Goal: Task Accomplishment & Management: Complete application form

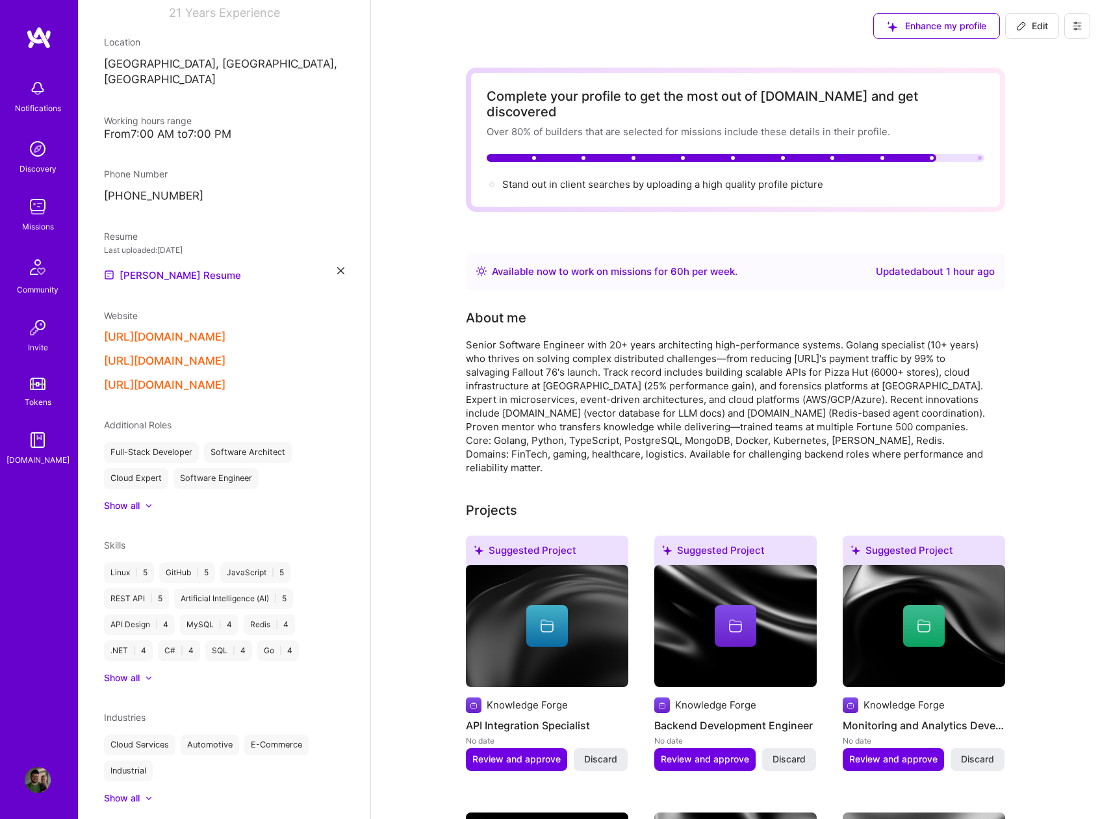
scroll to position [228, 0]
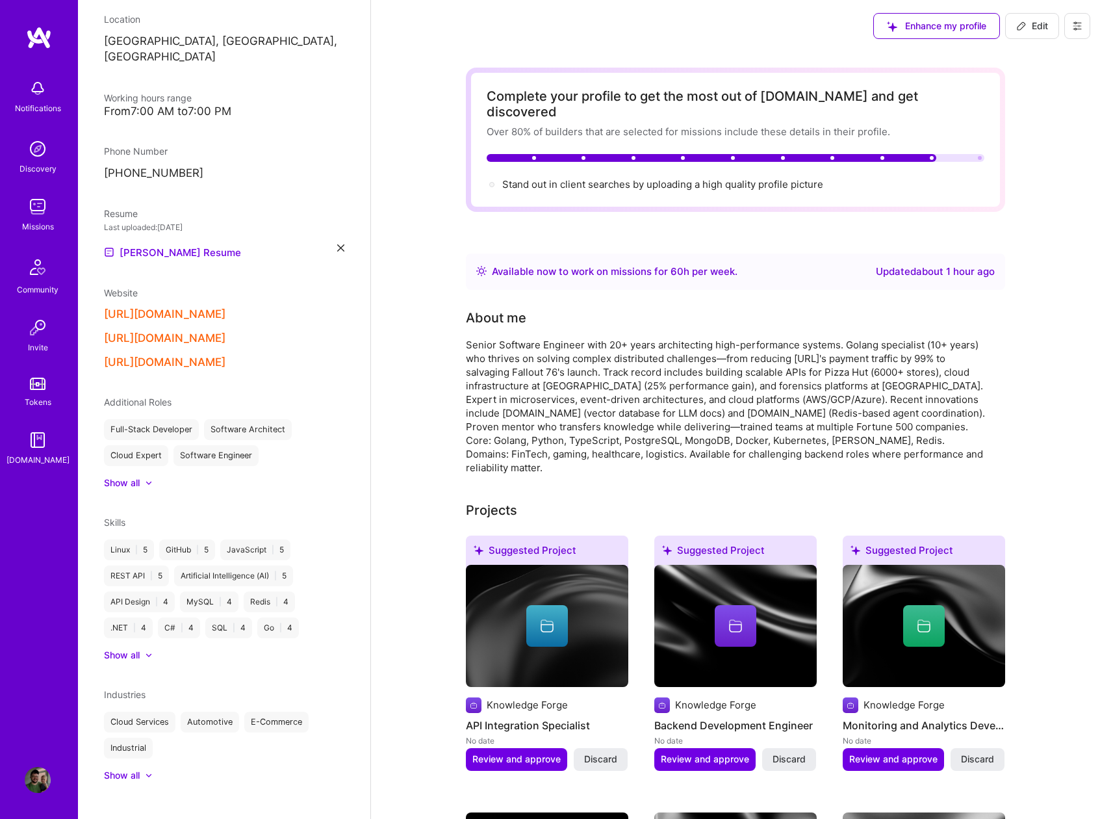
click at [40, 218] on img at bounding box center [38, 207] width 26 height 26
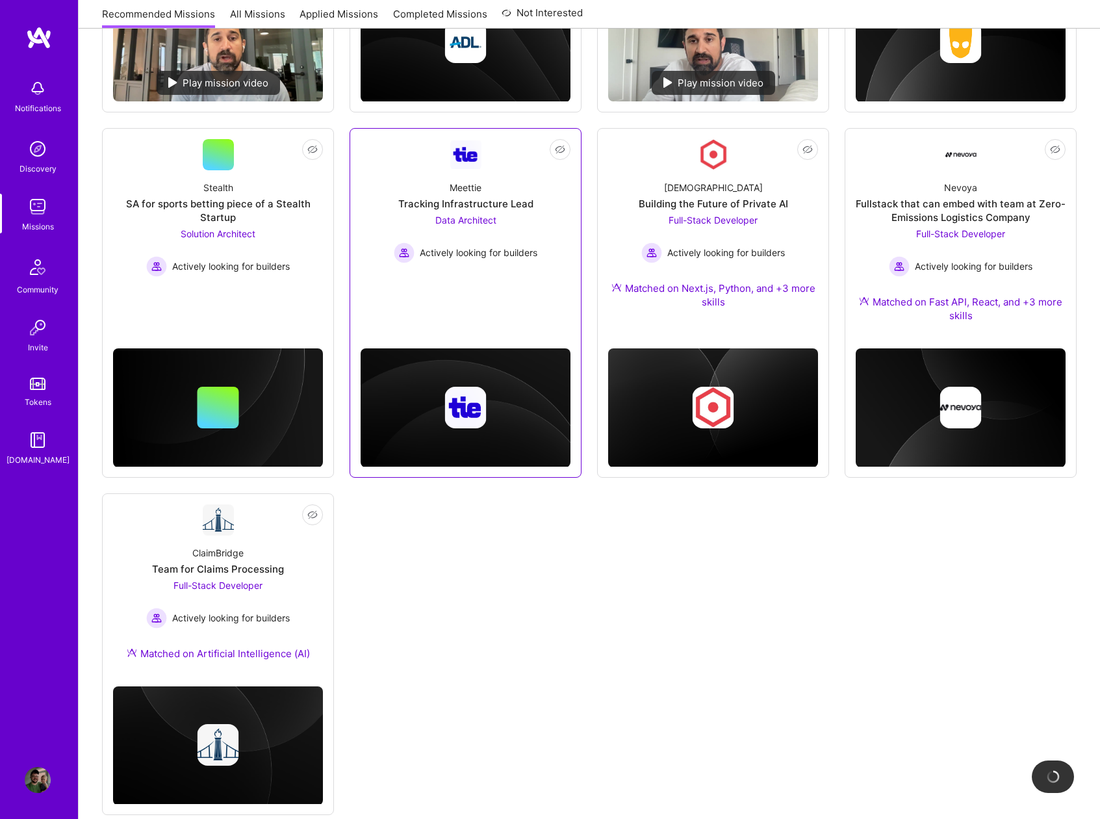
scroll to position [470, 0]
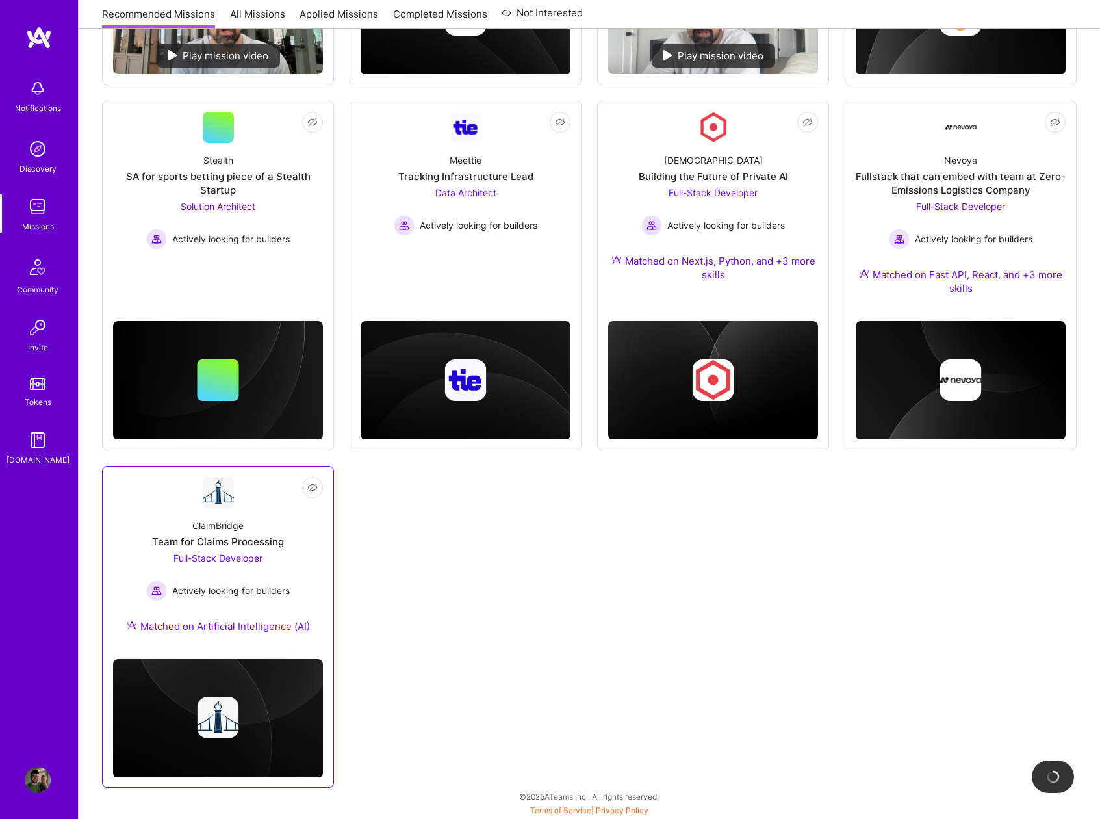
click at [253, 605] on div "ClaimBridge Team for Claims Processing Full-Stack Developer Actively looking fo…" at bounding box center [218, 578] width 210 height 140
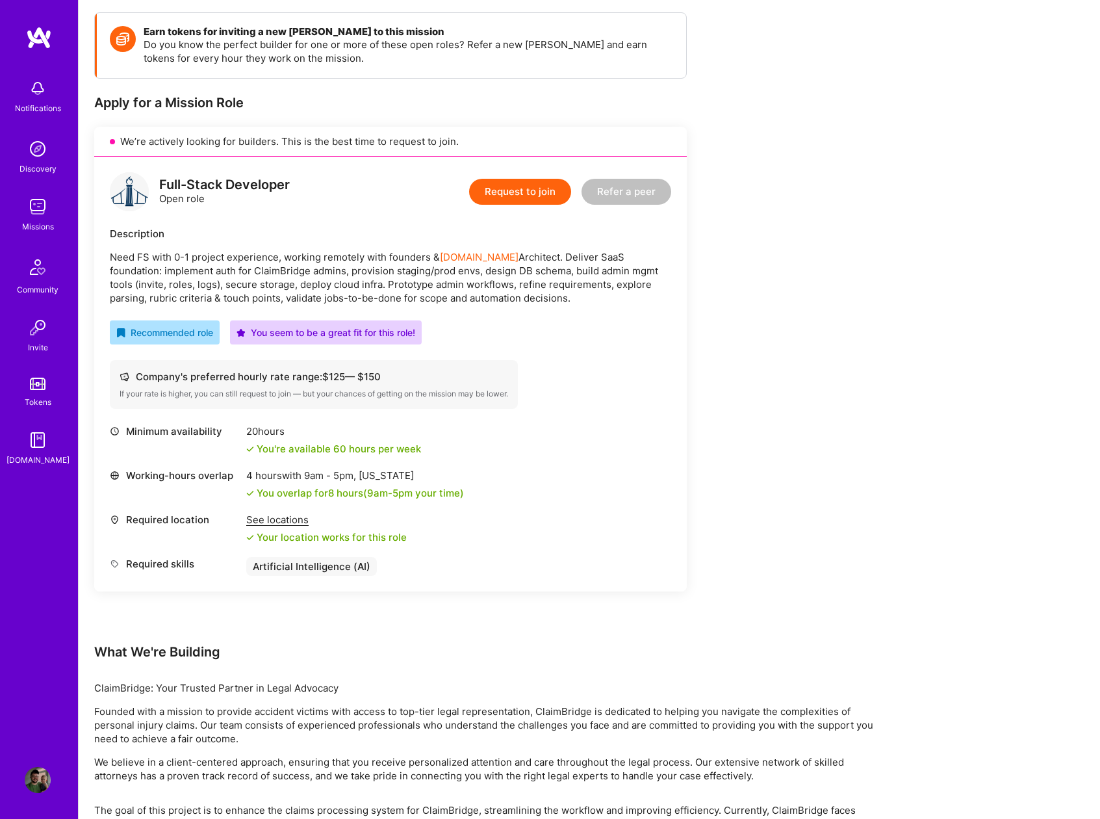
scroll to position [257, 0]
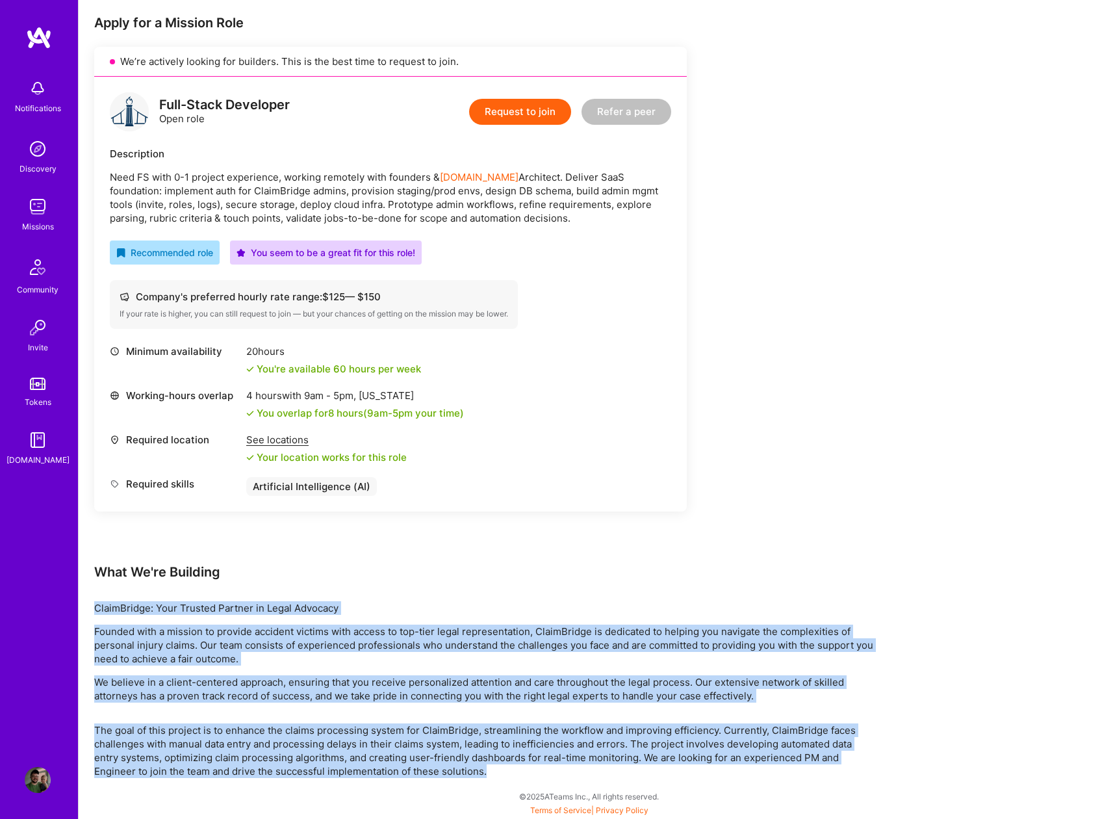
drag, startPoint x: 495, startPoint y: 774, endPoint x: 96, endPoint y: 612, distance: 430.6
click at [96, 612] on div "Earn tokens for inviting a new [PERSON_NAME] to this mission Do you know the pe…" at bounding box center [484, 355] width 780 height 846
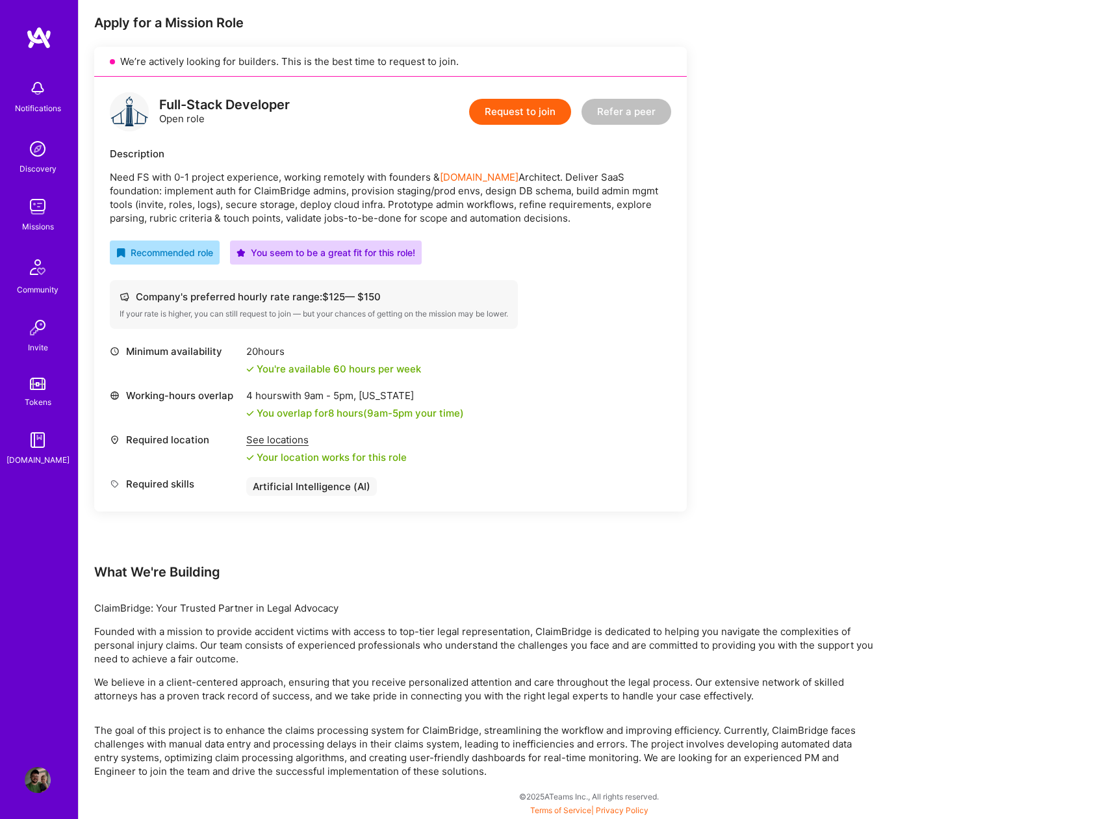
click at [468, 549] on div "Earn tokens for inviting a new [PERSON_NAME] to this mission Do you know the pe…" at bounding box center [390, 247] width 593 height 631
click at [506, 111] on button "Request to join" at bounding box center [520, 112] width 102 height 26
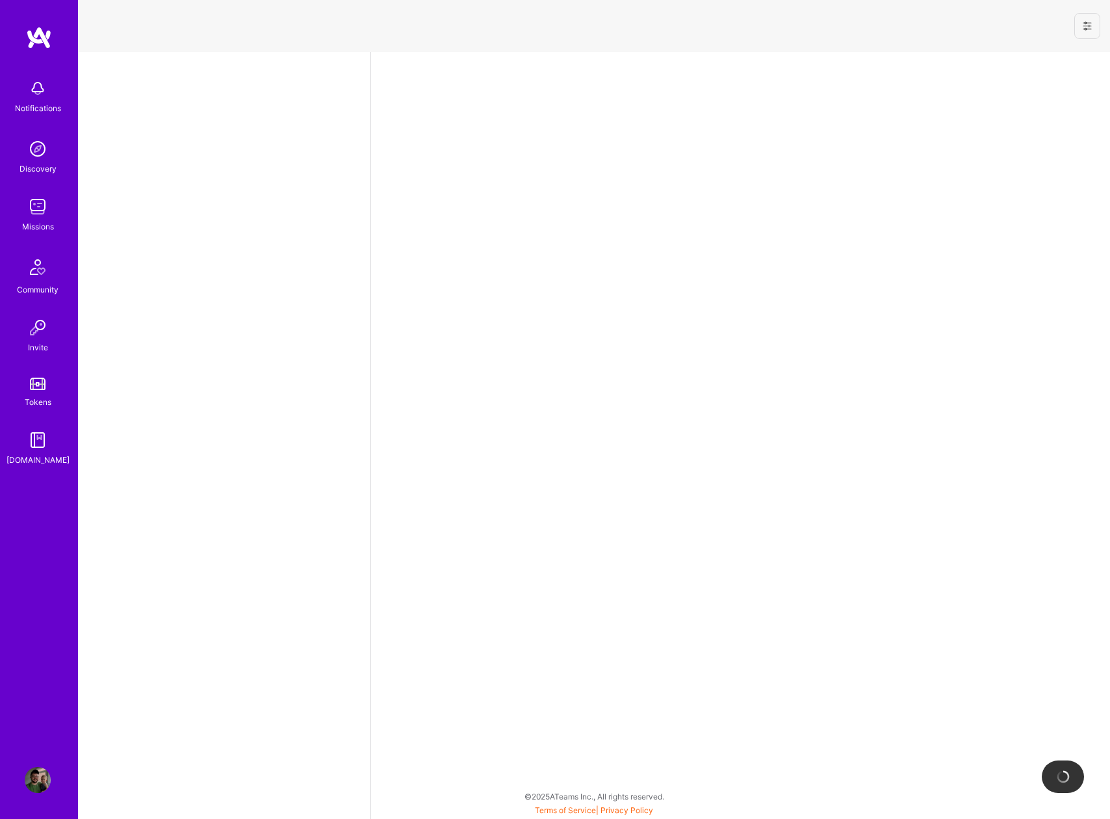
select select "US"
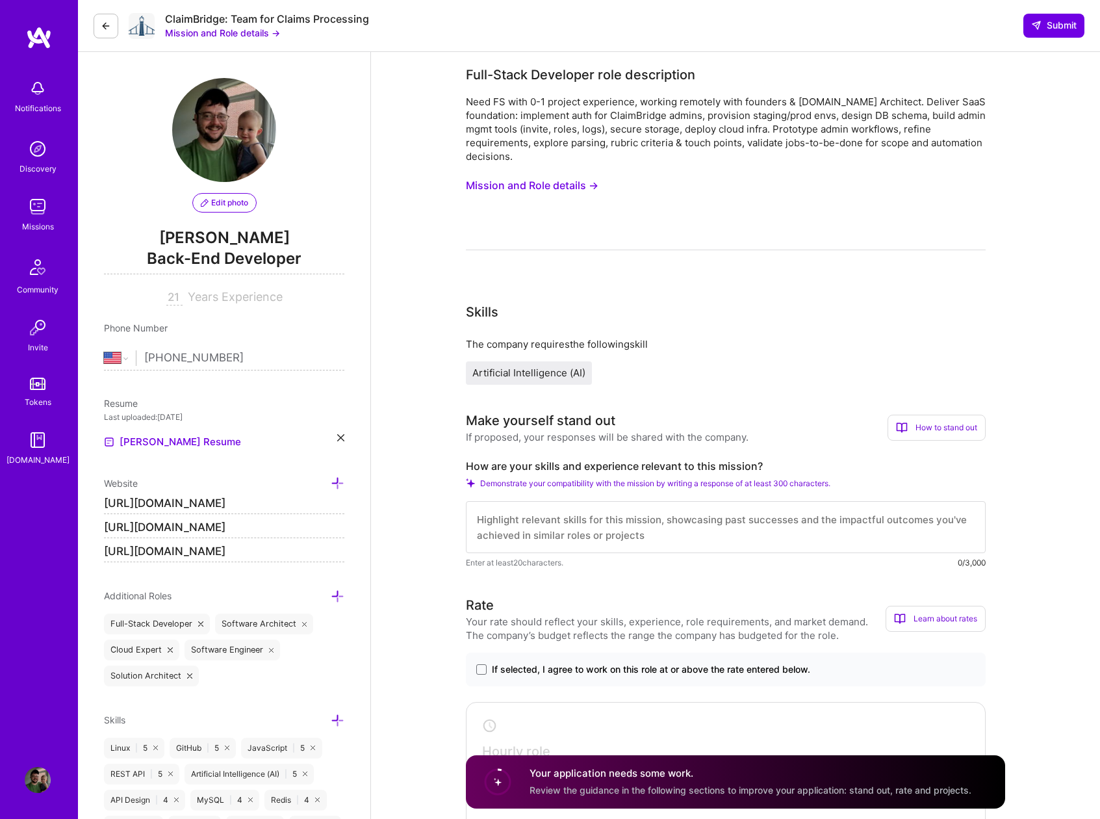
click at [560, 185] on button "Mission and Role details →" at bounding box center [532, 186] width 133 height 24
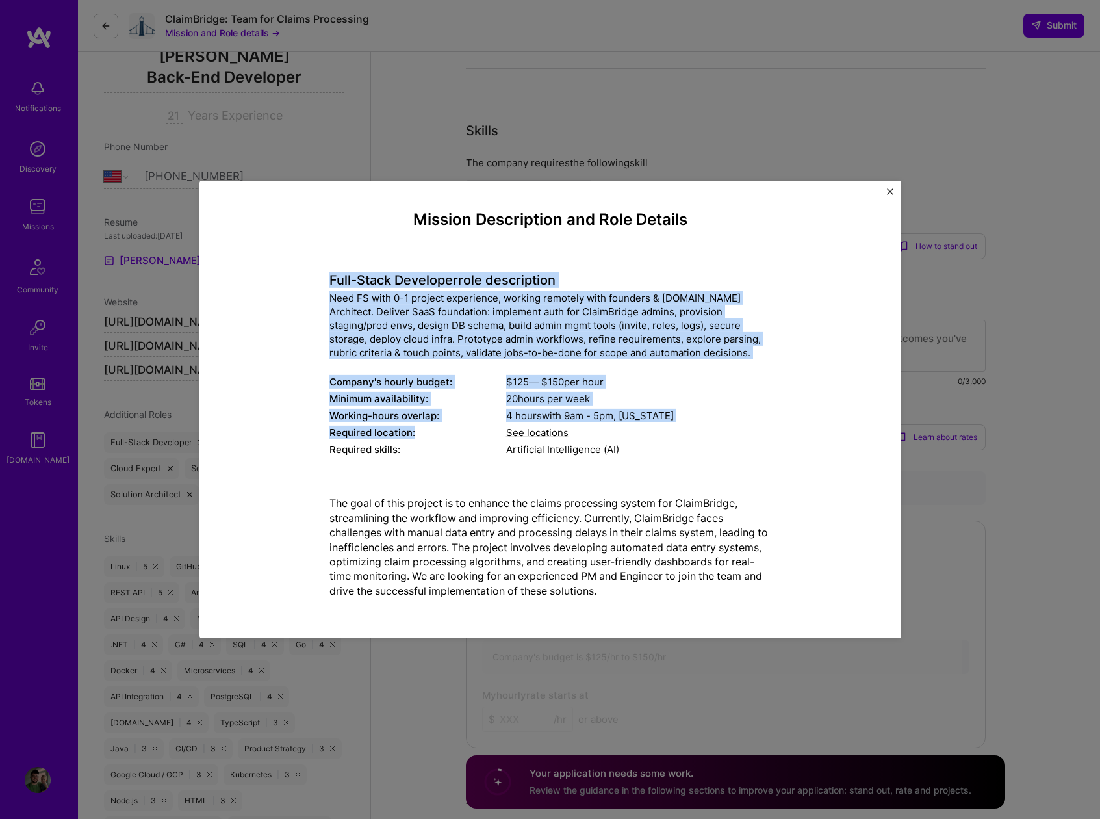
scroll to position [185, 0]
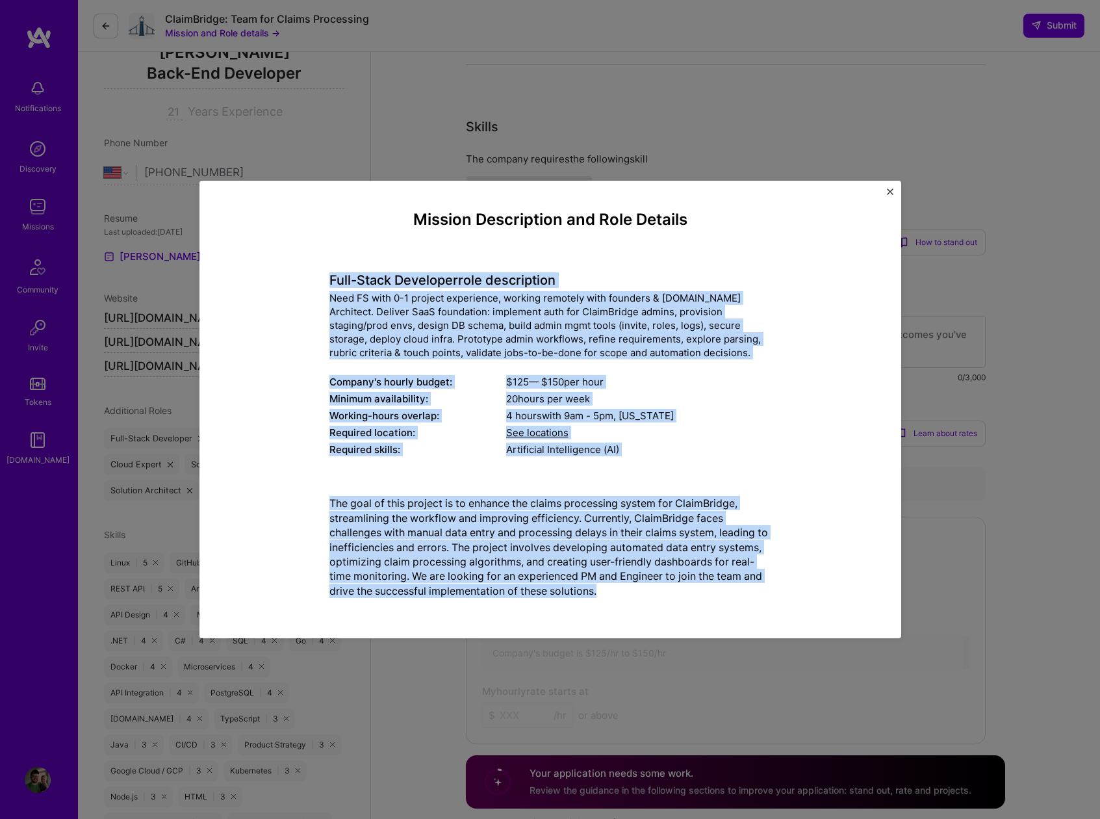
drag, startPoint x: 330, startPoint y: 277, endPoint x: 676, endPoint y: 586, distance: 464.0
click at [676, 586] on div "Mission Description and Role Details Full-Stack Developer role description Need…" at bounding box center [551, 410] width 442 height 398
copy div "Lore-Ipsum Dolorsita cons adipiscinge Sedd EI temp 6-4 incidid utlaboreet, dolo…"
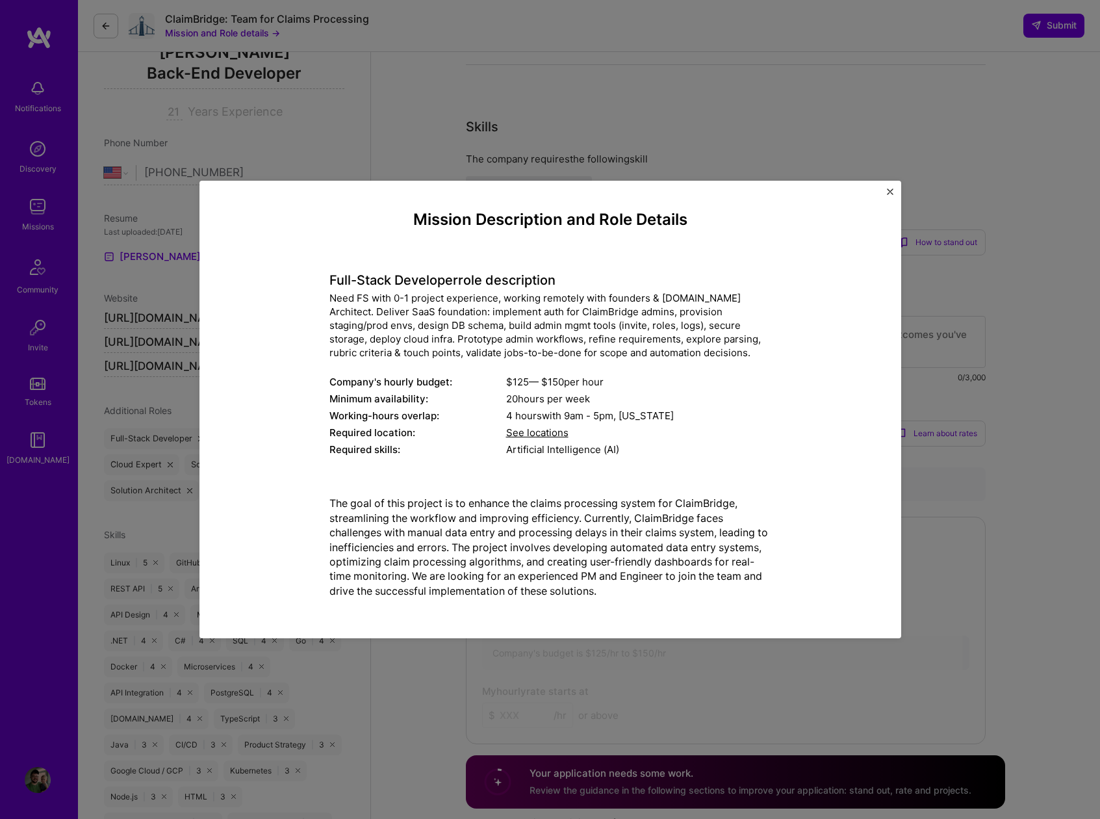
click at [484, 534] on p "The goal of this project is to enhance the claims processing system for ClaimBr…" at bounding box center [551, 547] width 442 height 102
click at [427, 142] on div "Mission Description and Role Details Full-Stack Developer role description Need…" at bounding box center [550, 409] width 1100 height 819
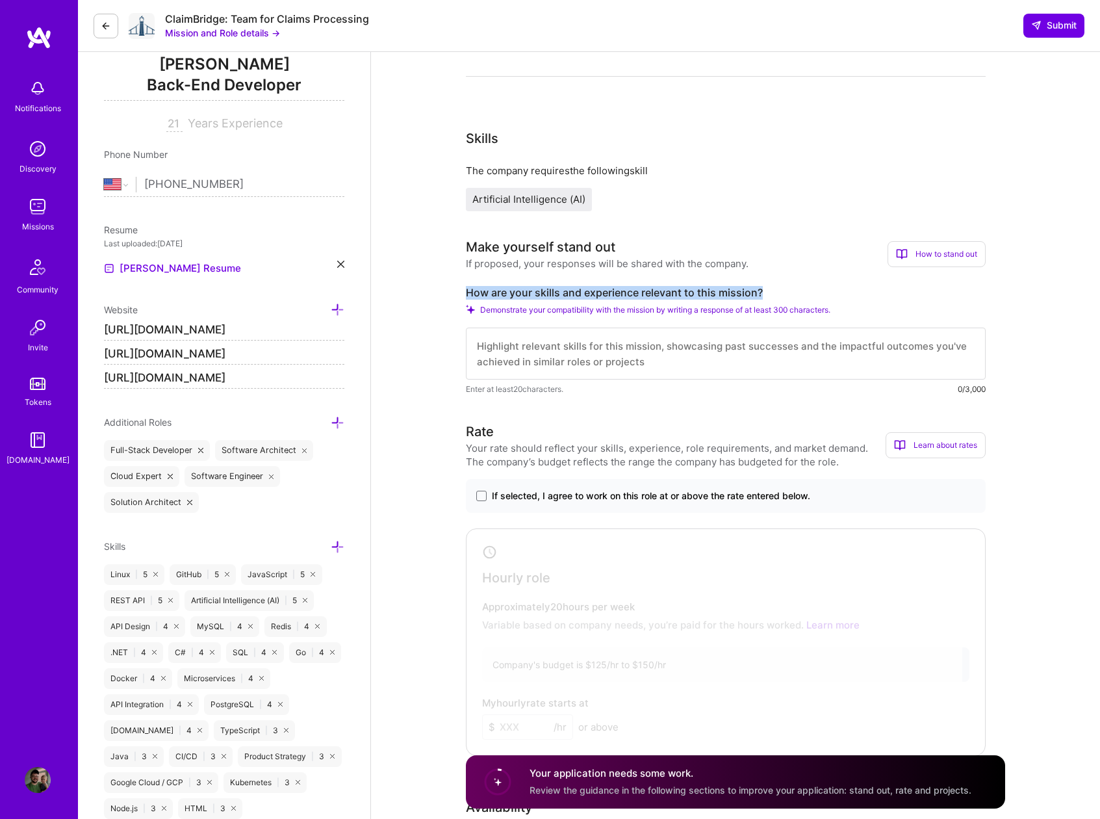
drag, startPoint x: 470, startPoint y: 296, endPoint x: 762, endPoint y: 291, distance: 291.9
click at [762, 291] on label "How are your skills and experience relevant to this mission?" at bounding box center [726, 293] width 520 height 14
copy label "How are your skills and experience relevant to this mission?"
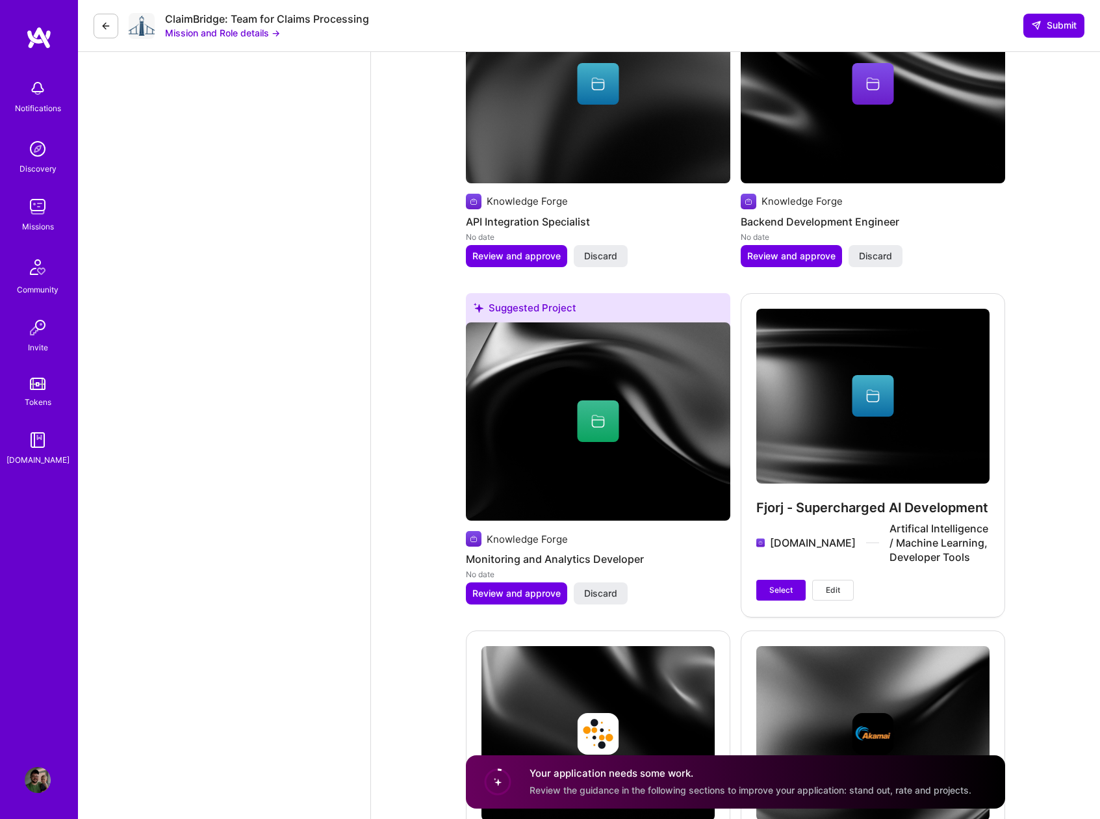
scroll to position [1477, 0]
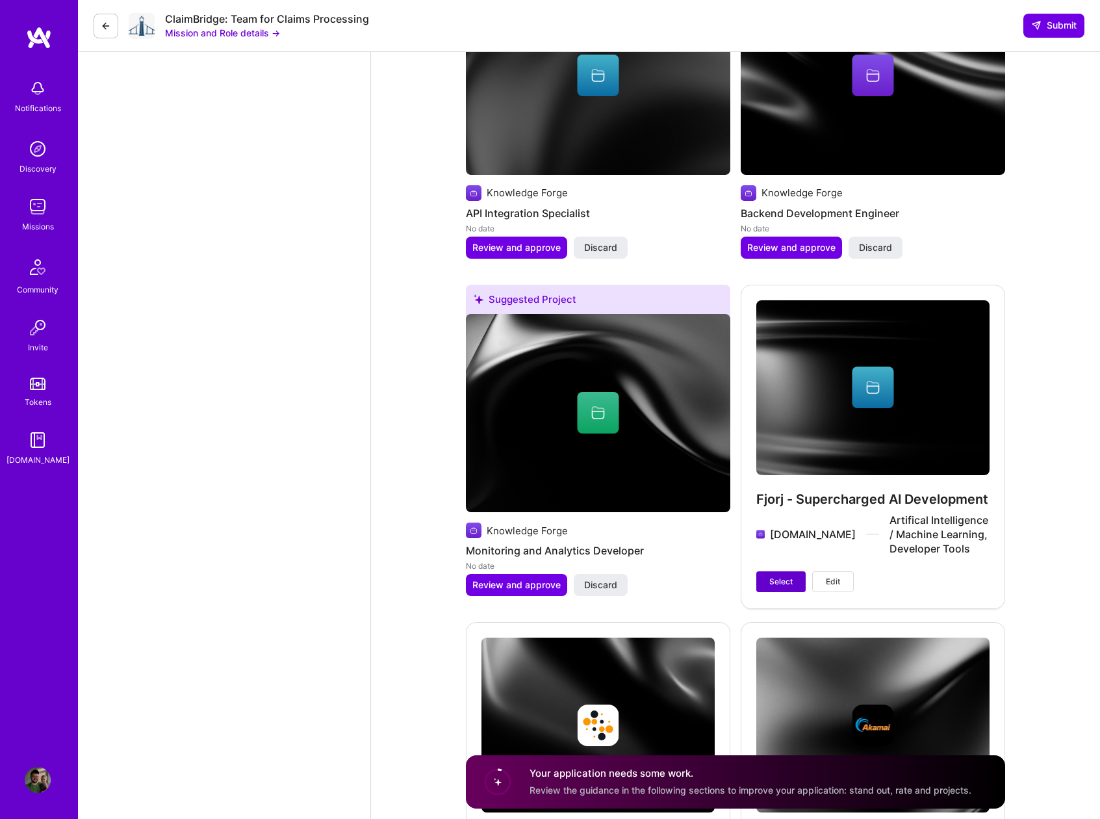
click at [777, 583] on span "Select" at bounding box center [781, 582] width 23 height 12
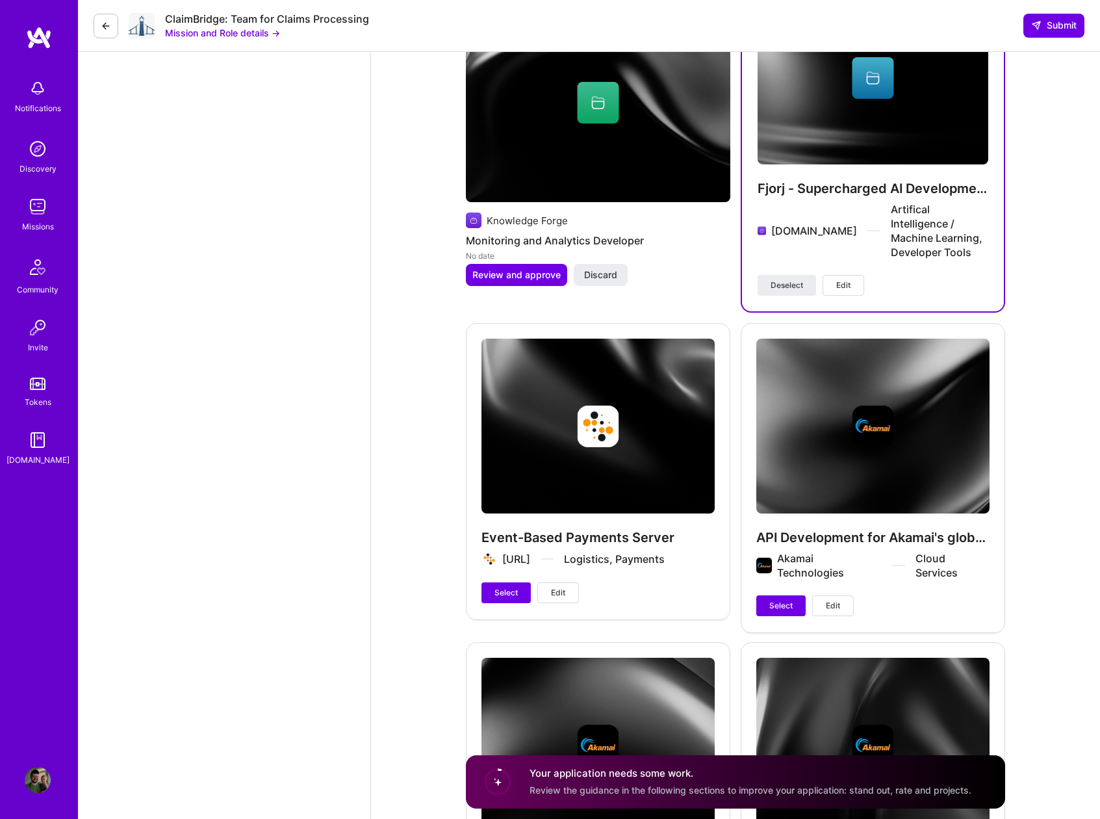
scroll to position [1790, 0]
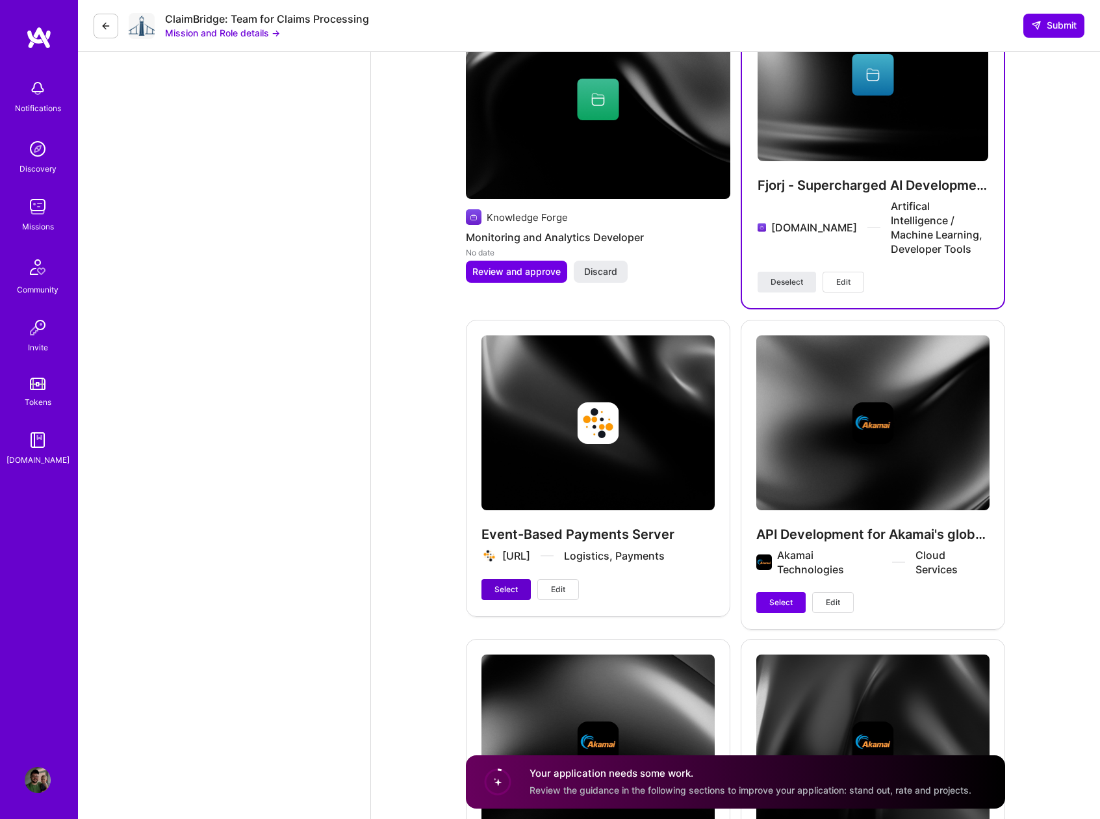
click at [507, 584] on span "Select" at bounding box center [506, 590] width 23 height 12
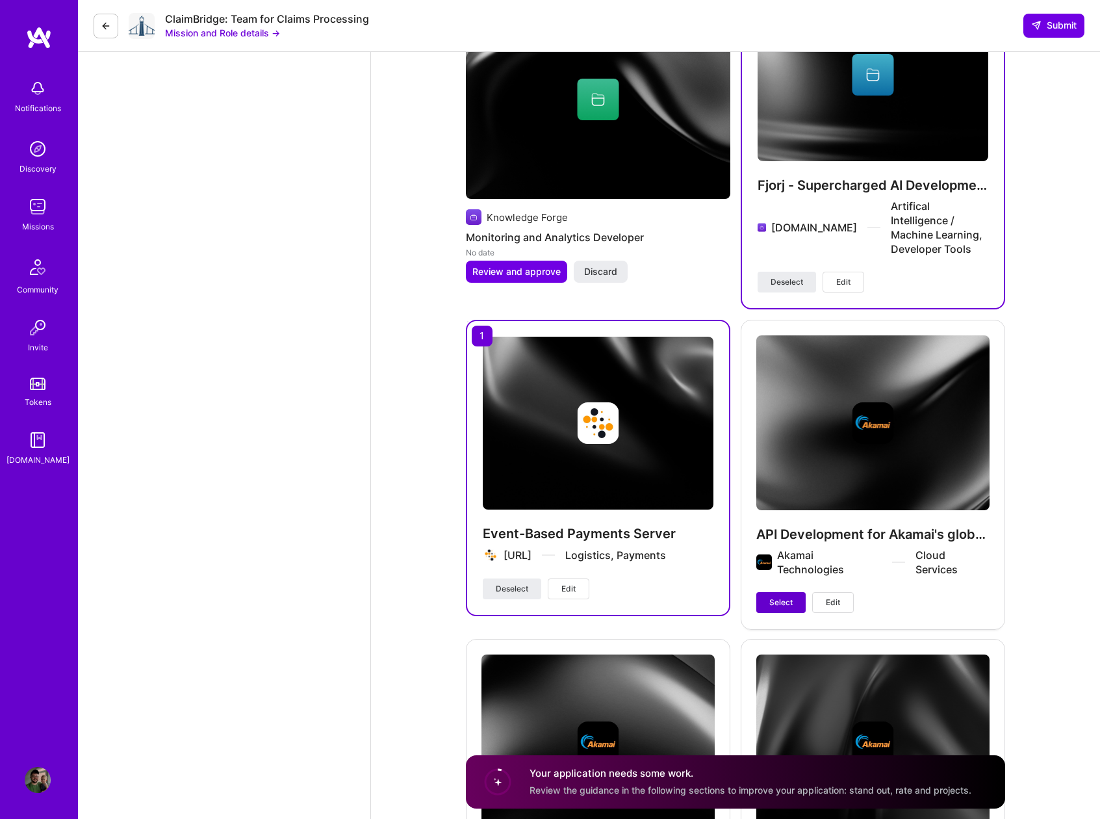
click at [784, 597] on span "Select" at bounding box center [781, 603] width 23 height 12
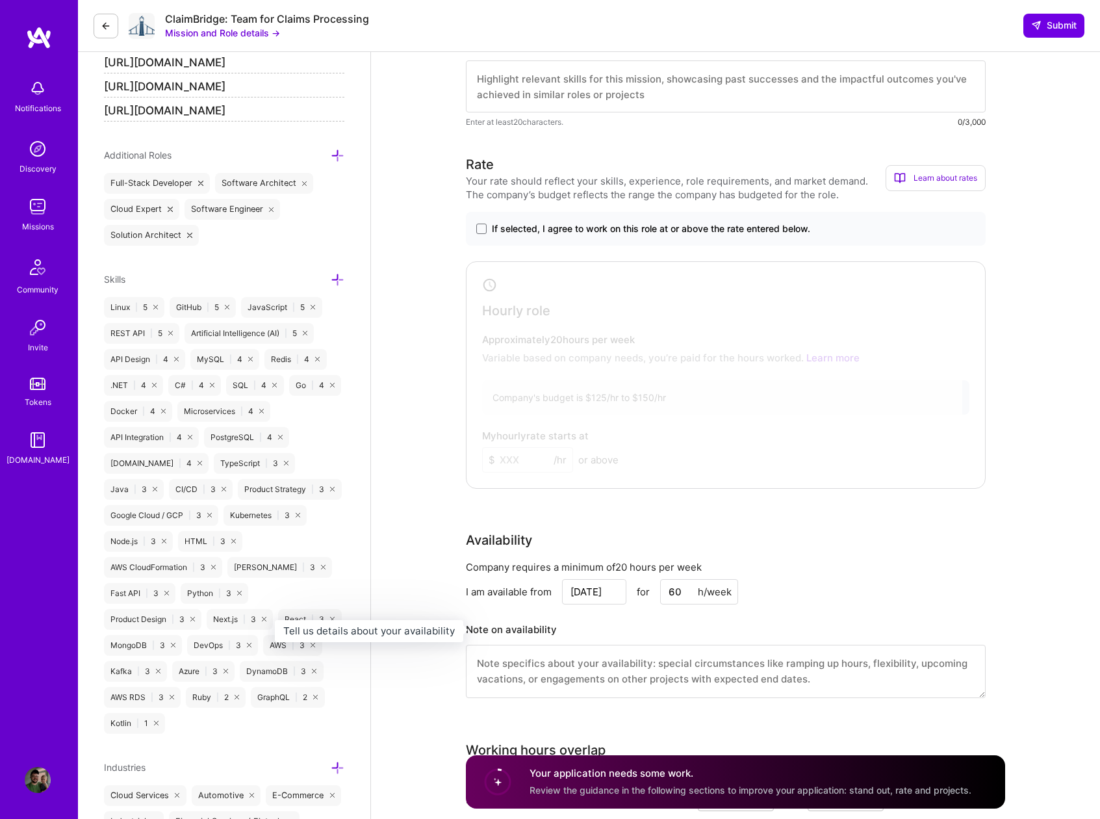
scroll to position [370, 0]
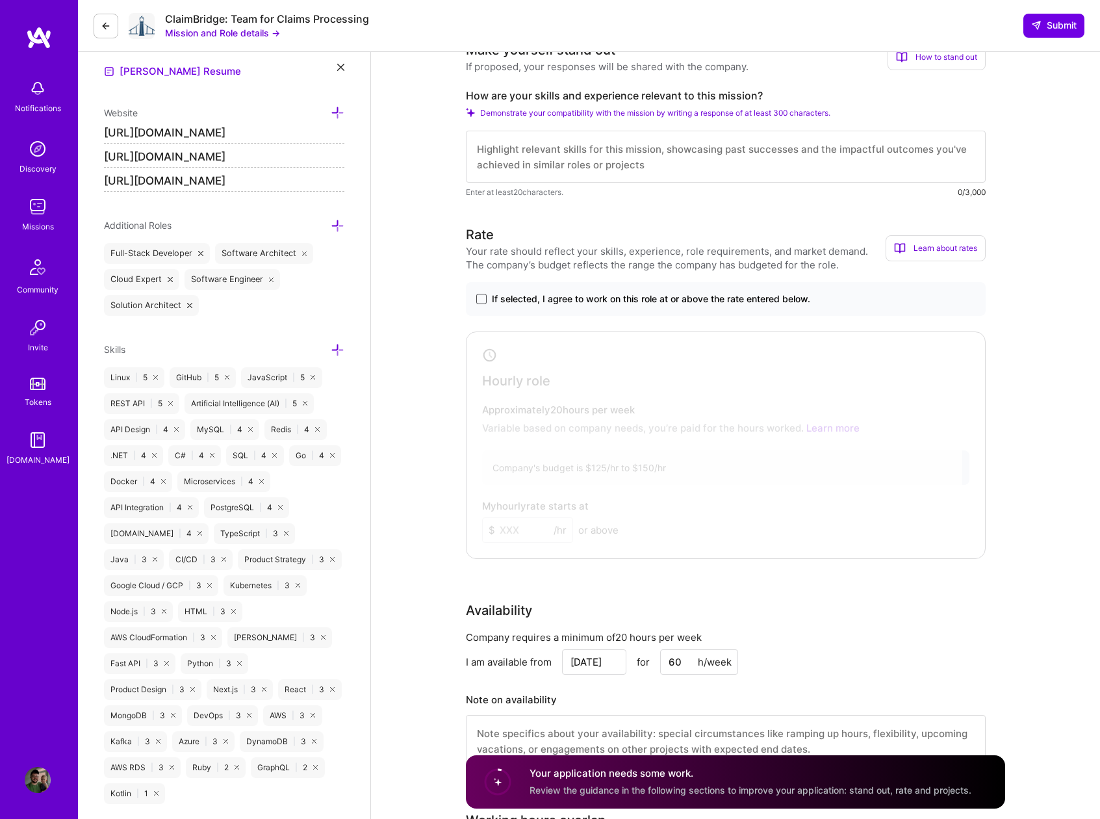
click at [484, 298] on span at bounding box center [481, 299] width 10 height 10
click at [0, 0] on input "If selected, I agree to work on this role at or above the rate entered below." at bounding box center [0, 0] width 0 height 0
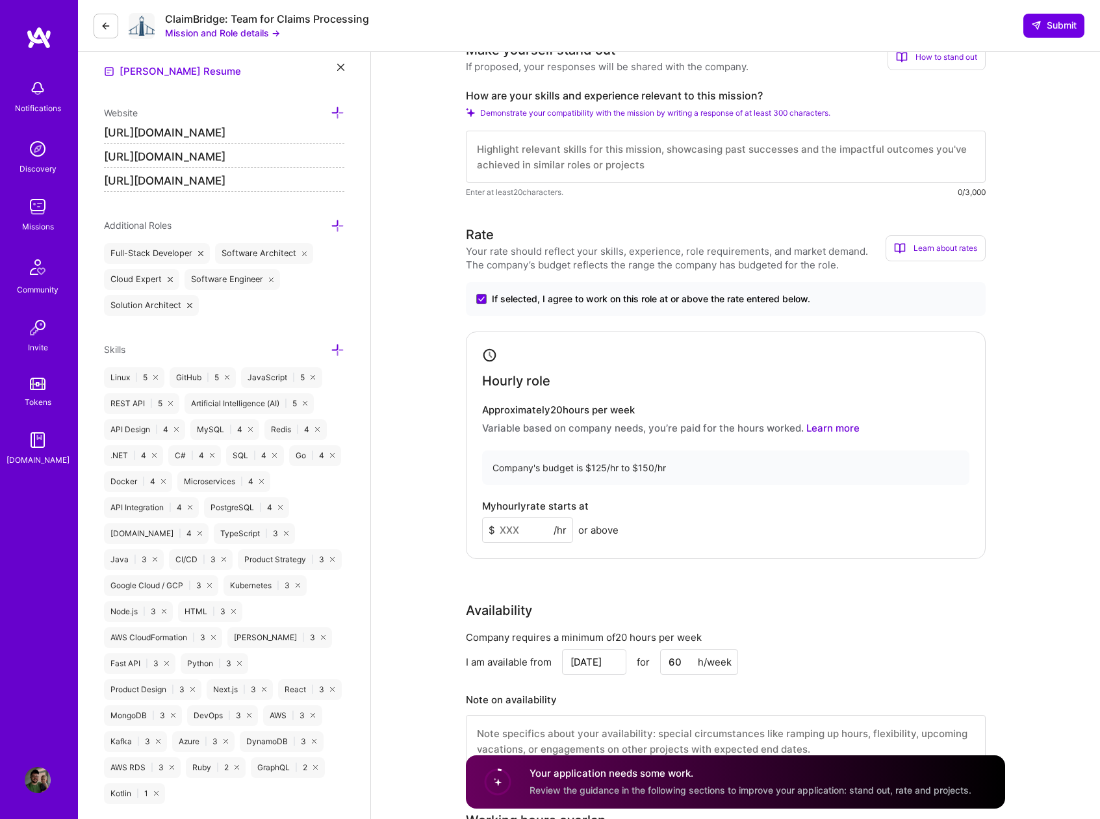
click at [536, 528] on input at bounding box center [527, 529] width 91 height 25
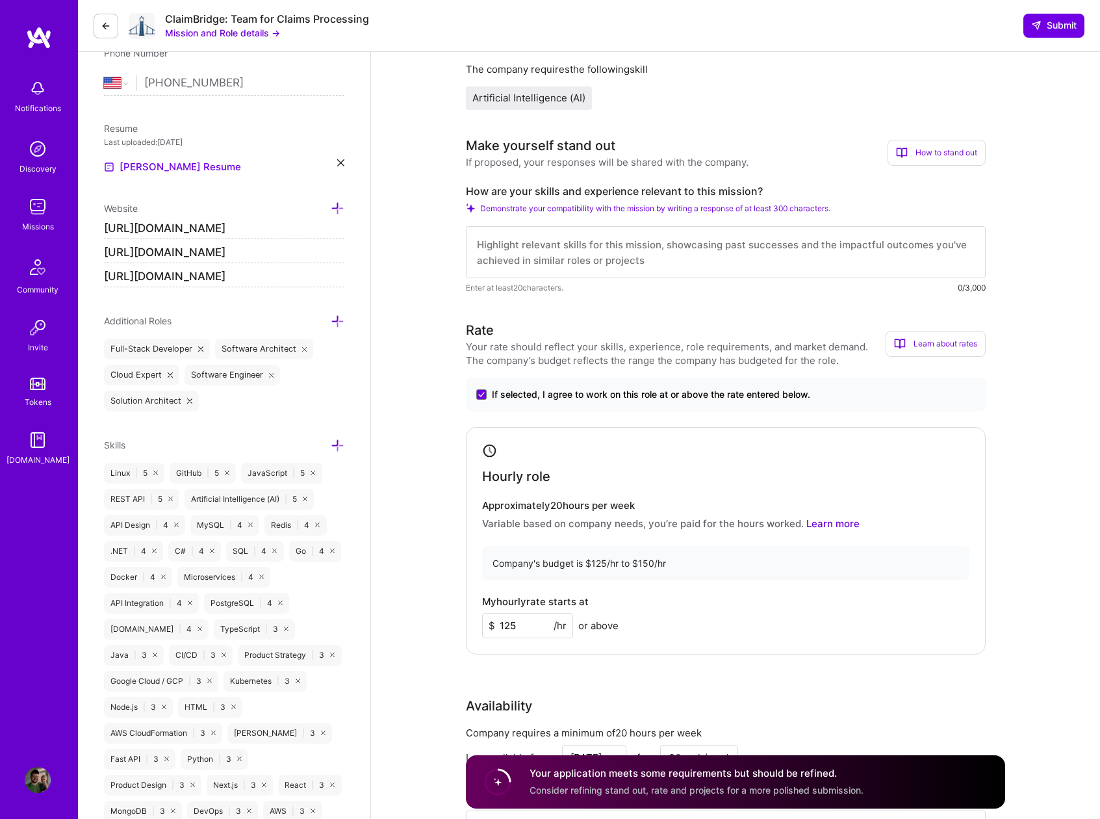
scroll to position [278, 0]
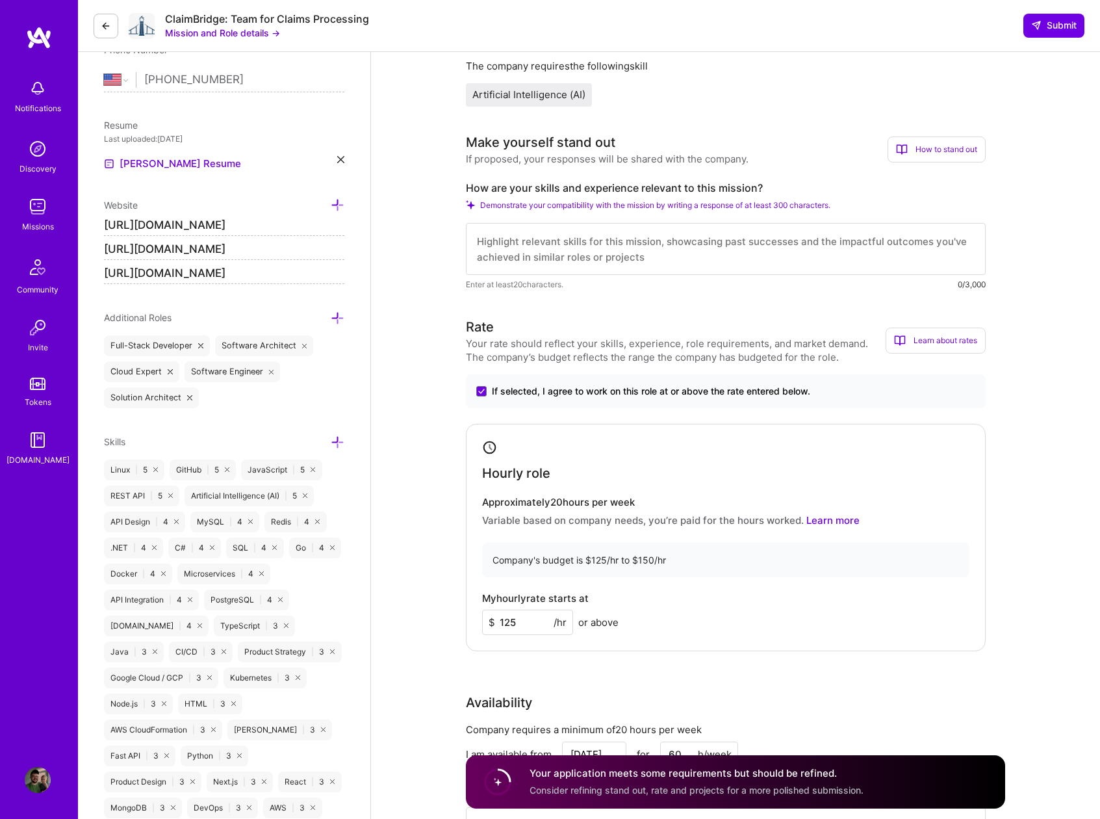
type input "125"
click at [534, 246] on textarea at bounding box center [726, 249] width 520 height 52
paste textarea "Lo ipsumdolo 9-si-8 ametcon adipiscing eli seddoe tempo incidi utlabore etdolor…"
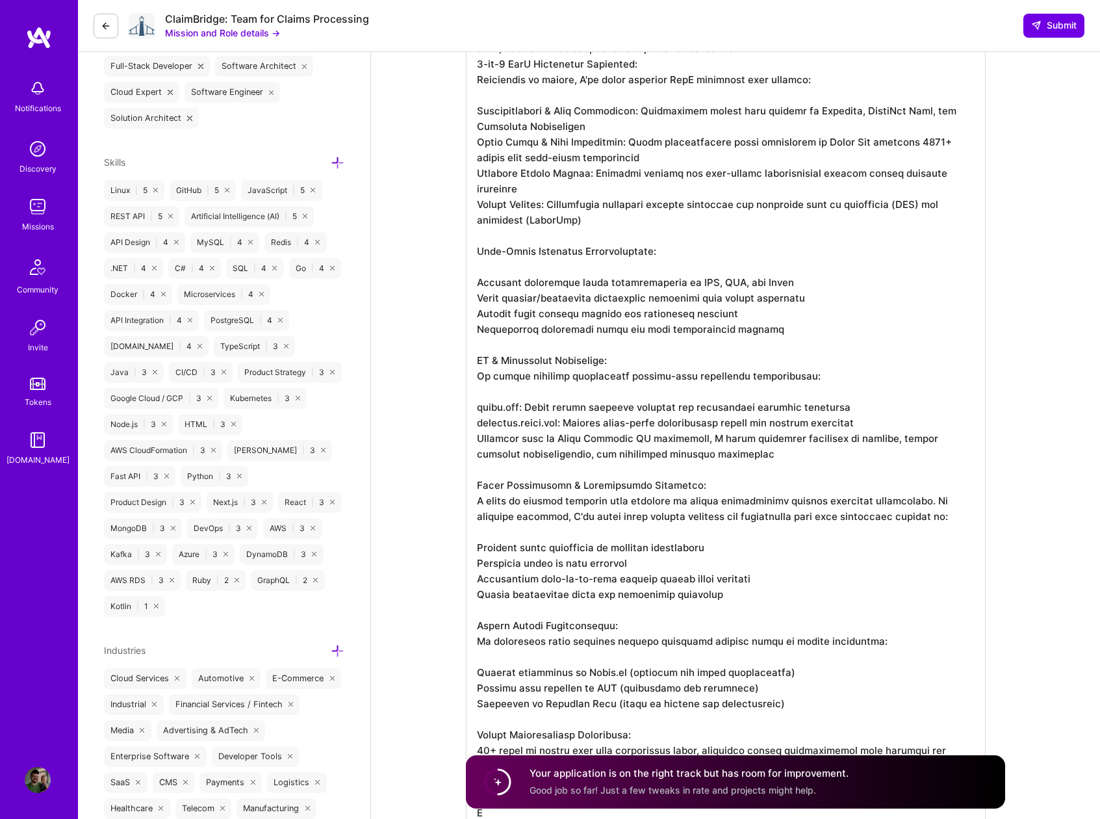
type textarea "Lo ipsumdolo 9-si-8 ametcon adipiscing eli seddoe tempo incidi utlabore etdolor…"
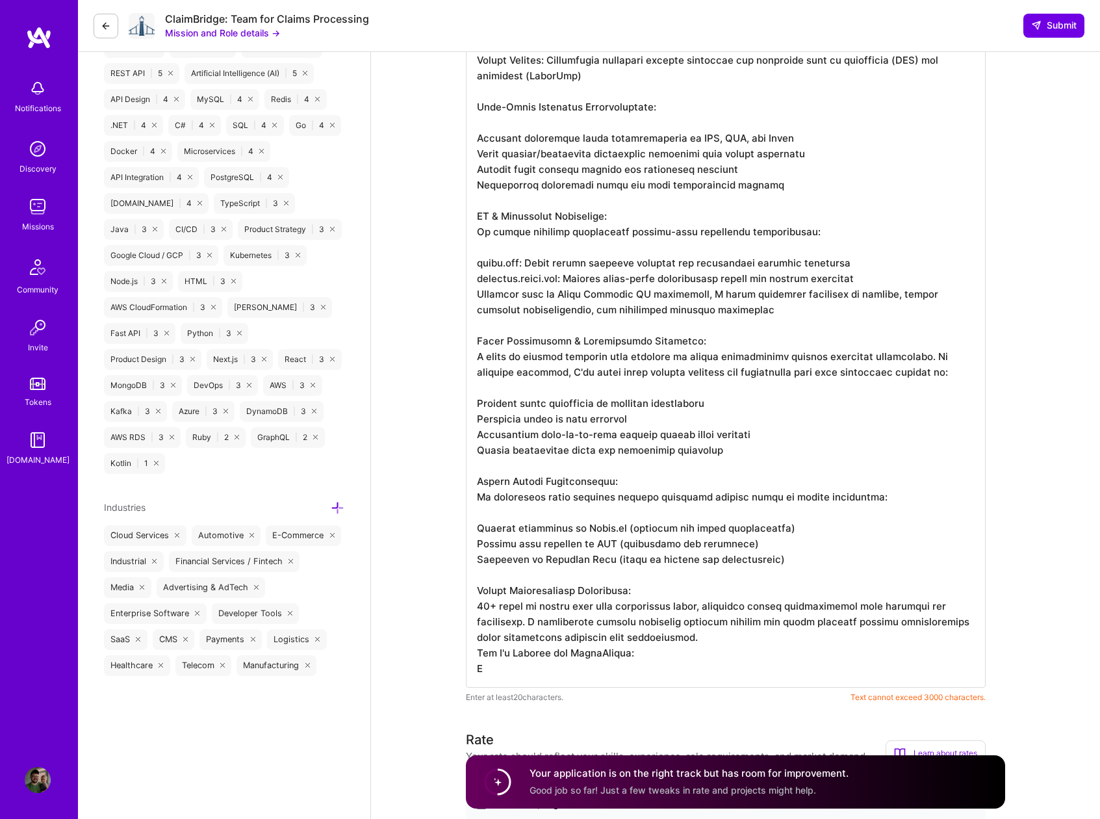
scroll to position [730, 0]
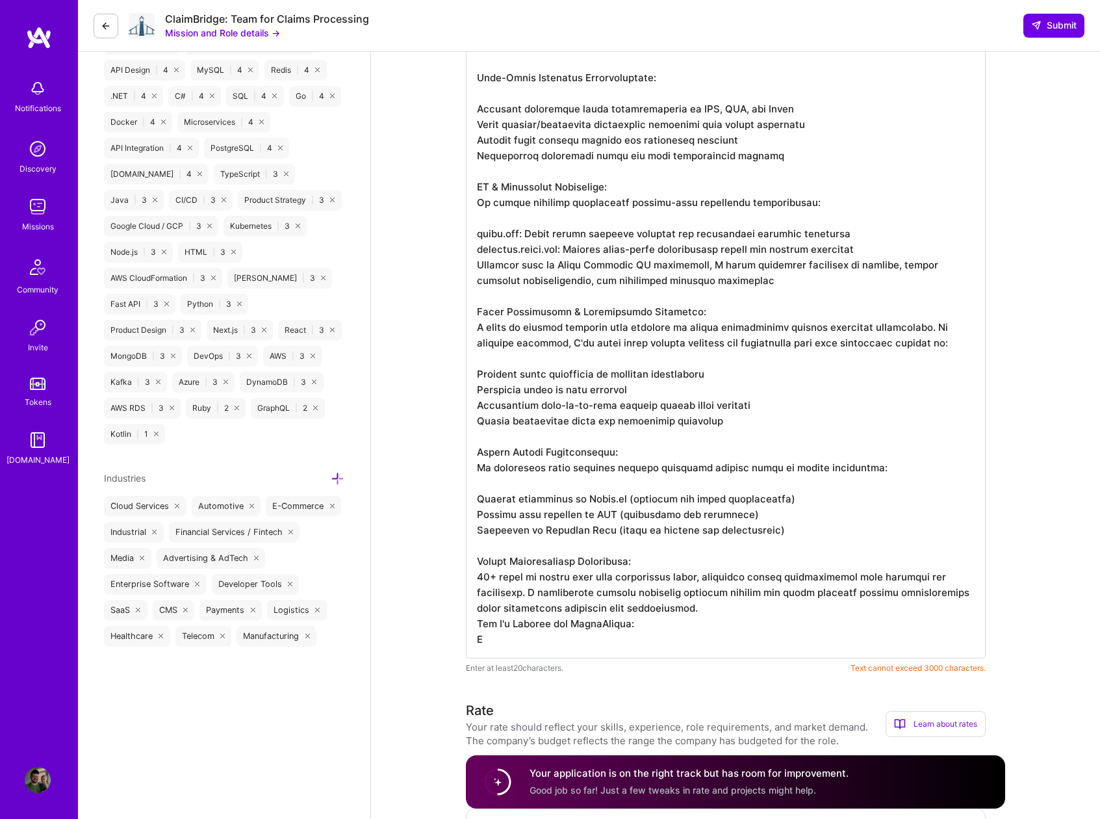
click at [705, 571] on textarea at bounding box center [726, 203] width 520 height 910
click at [677, 603] on textarea at bounding box center [726, 203] width 520 height 910
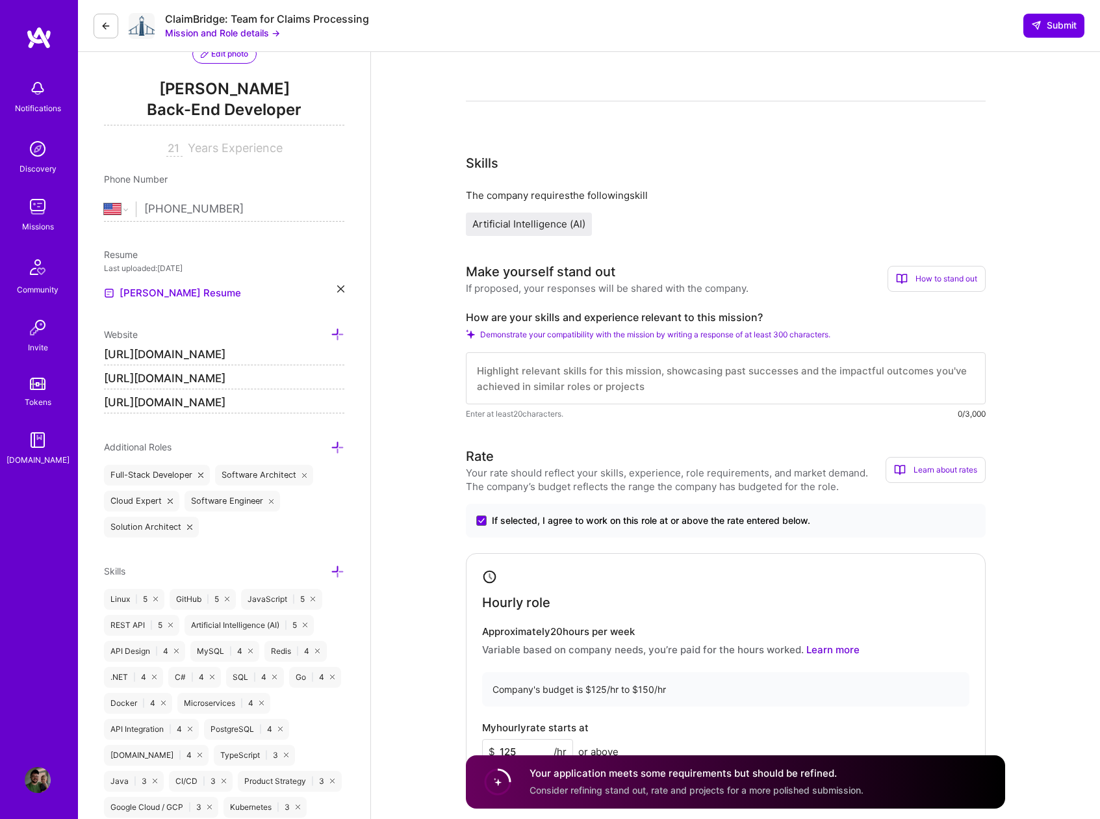
scroll to position [133, 0]
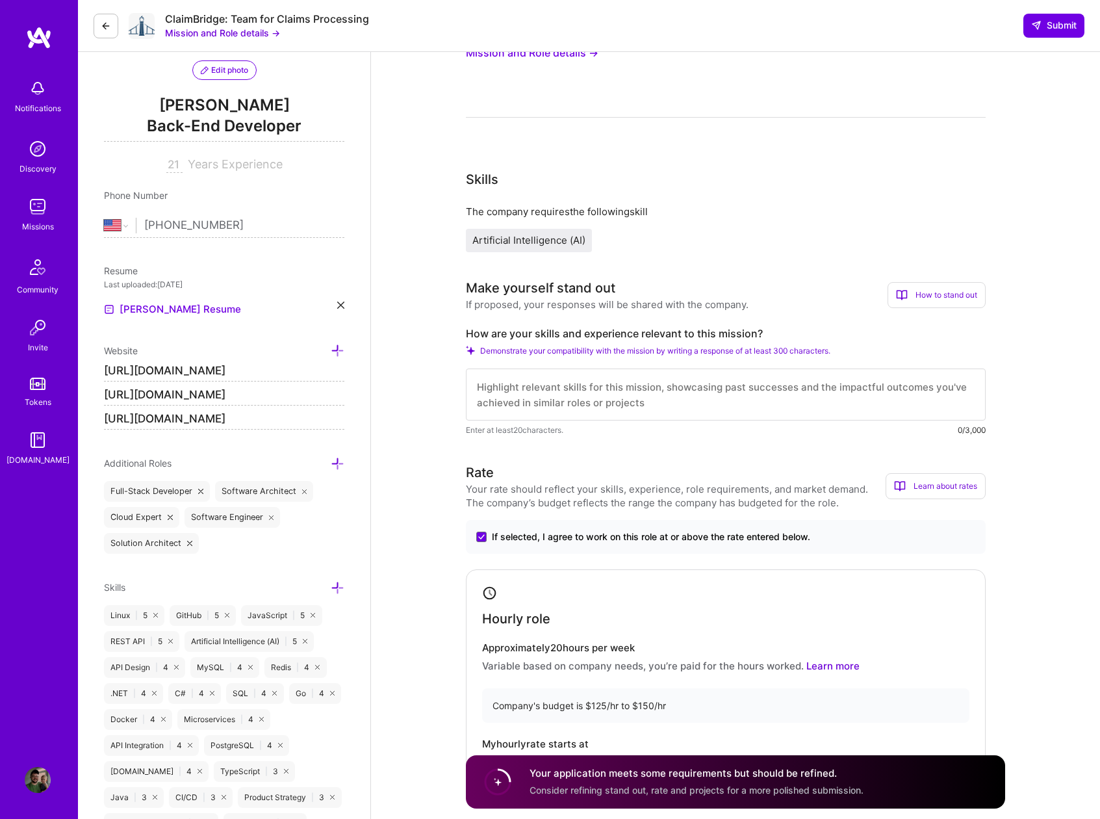
click at [558, 394] on textarea at bounding box center [726, 395] width 520 height 52
paste textarea "Lo ipsumdolo 9-si-1 ametcon adipiscing eli seddoe tempo incidi utlabore etdolor…"
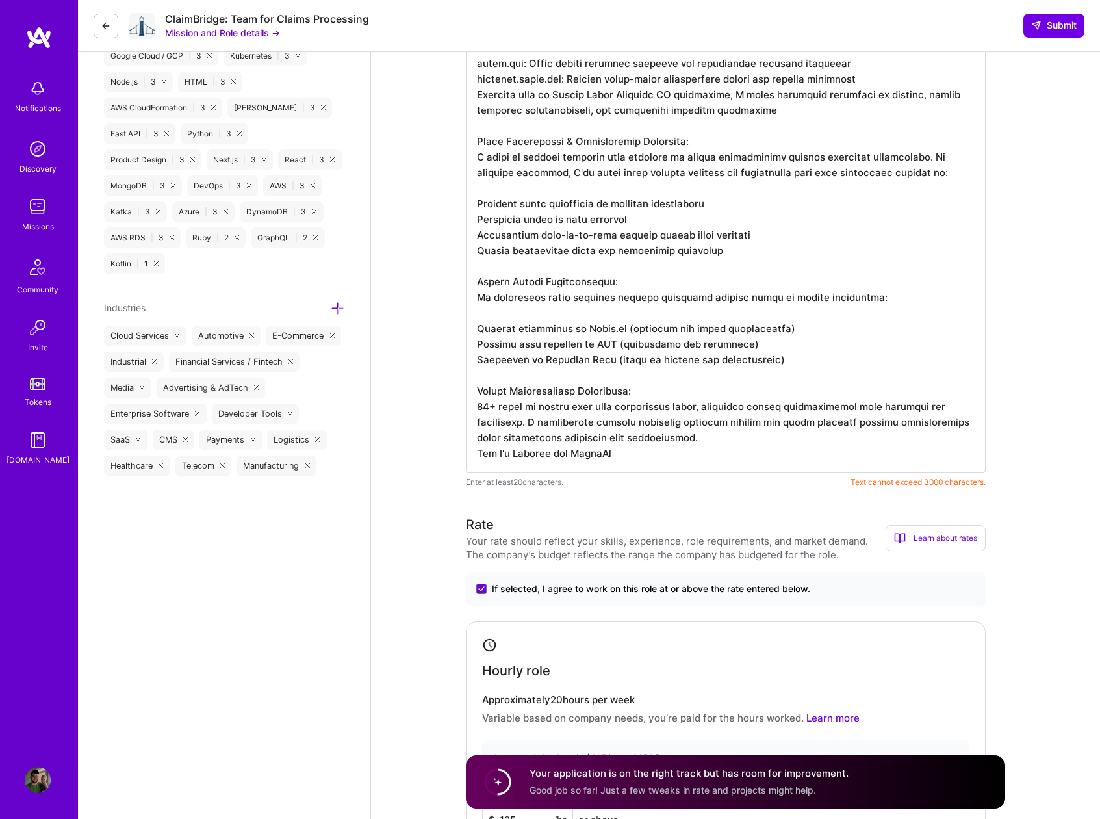
scroll to position [904, 0]
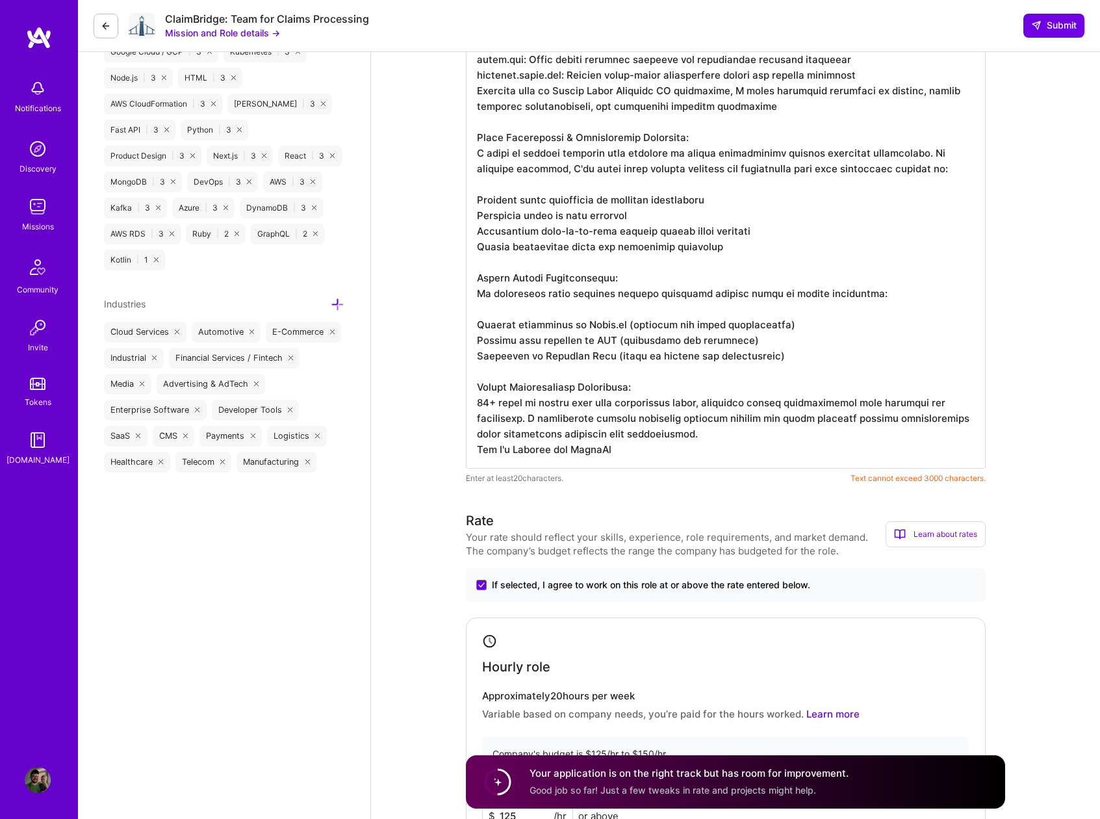
click at [612, 450] on textarea at bounding box center [726, 21] width 520 height 894
type textarea "Lo ipsumdolo 9-si-1 ametcon adipiscing eli seddoe tempo incidi utlabore etdolor…"
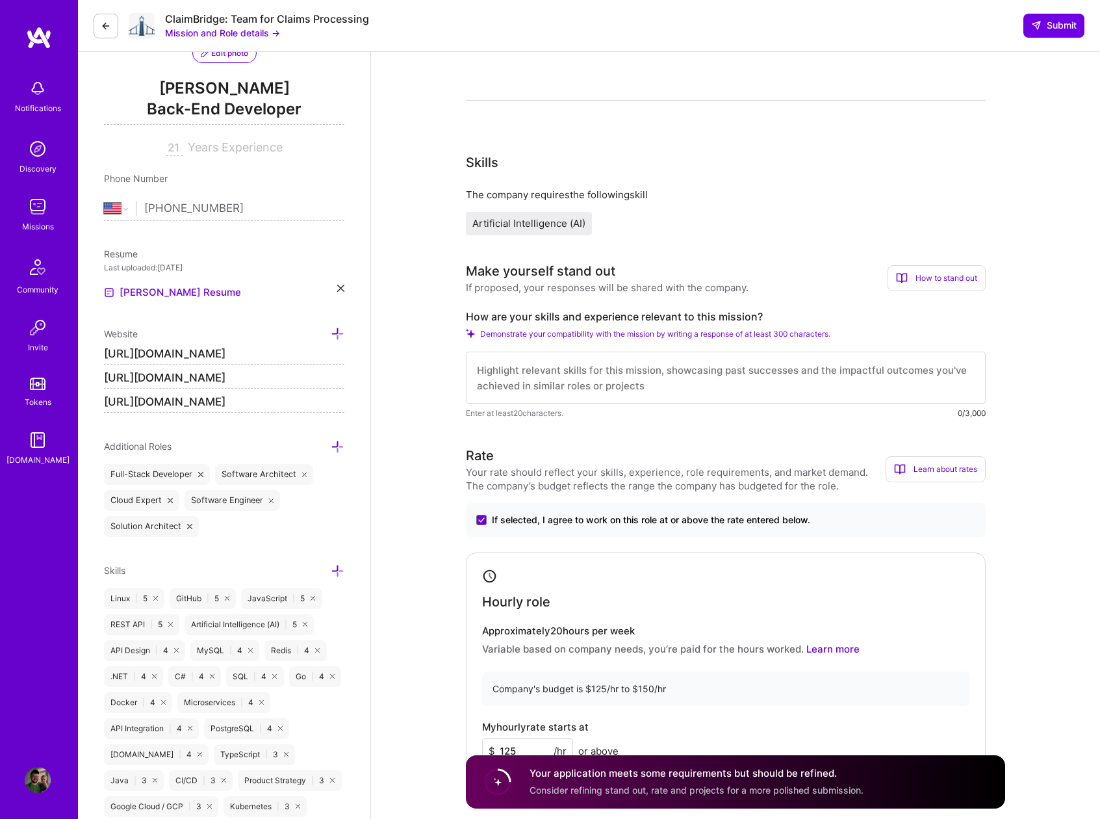
scroll to position [97, 0]
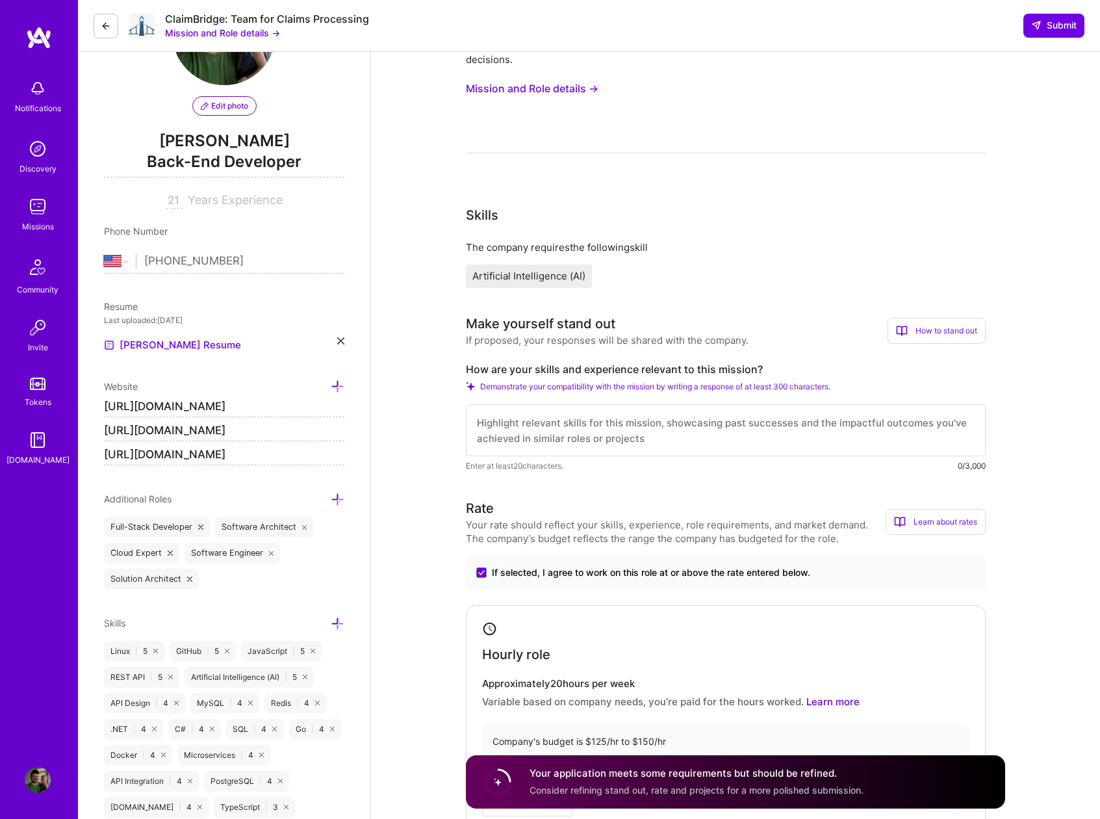
paste textarea "Lo ipsumdolo 9-si-1 ametcon adipiscing eli seddoe tempo incidi utlabore etdolor…"
type textarea "Lo ipsumdolo 9-si-1 ametcon adipiscing eli seddoe tempo incidi utlabore etdolor…"
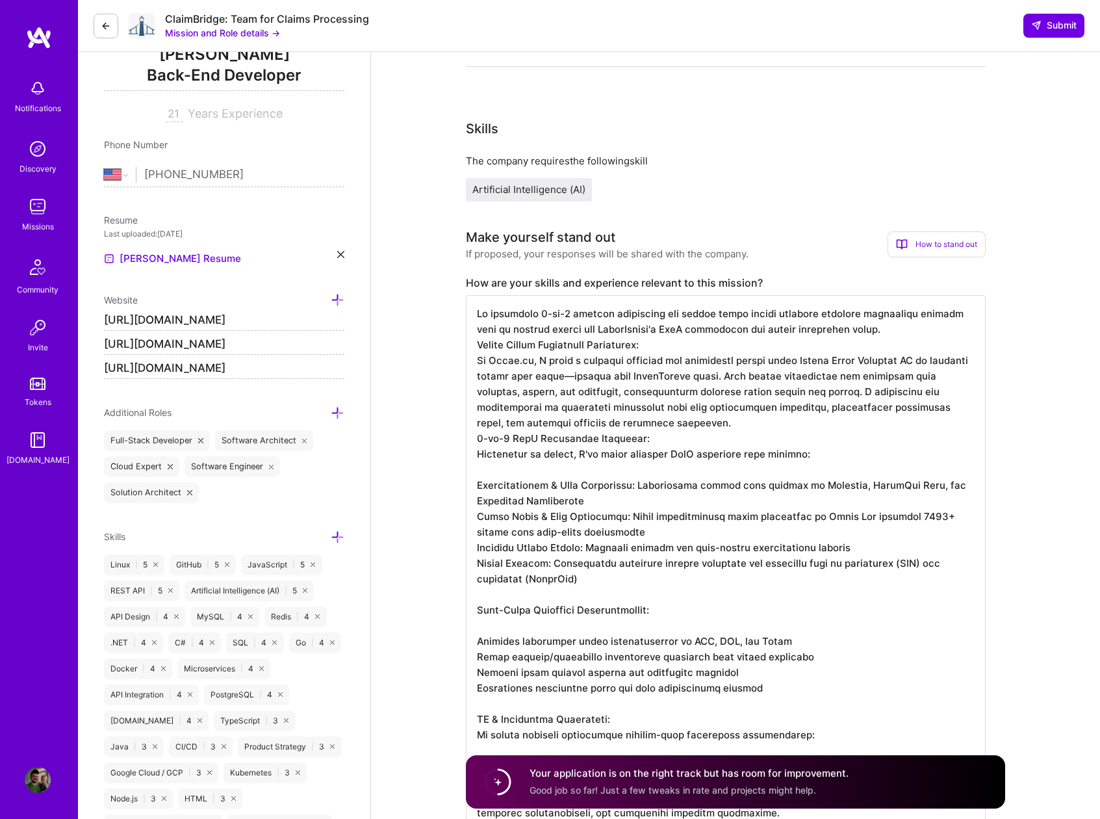
scroll to position [186, 0]
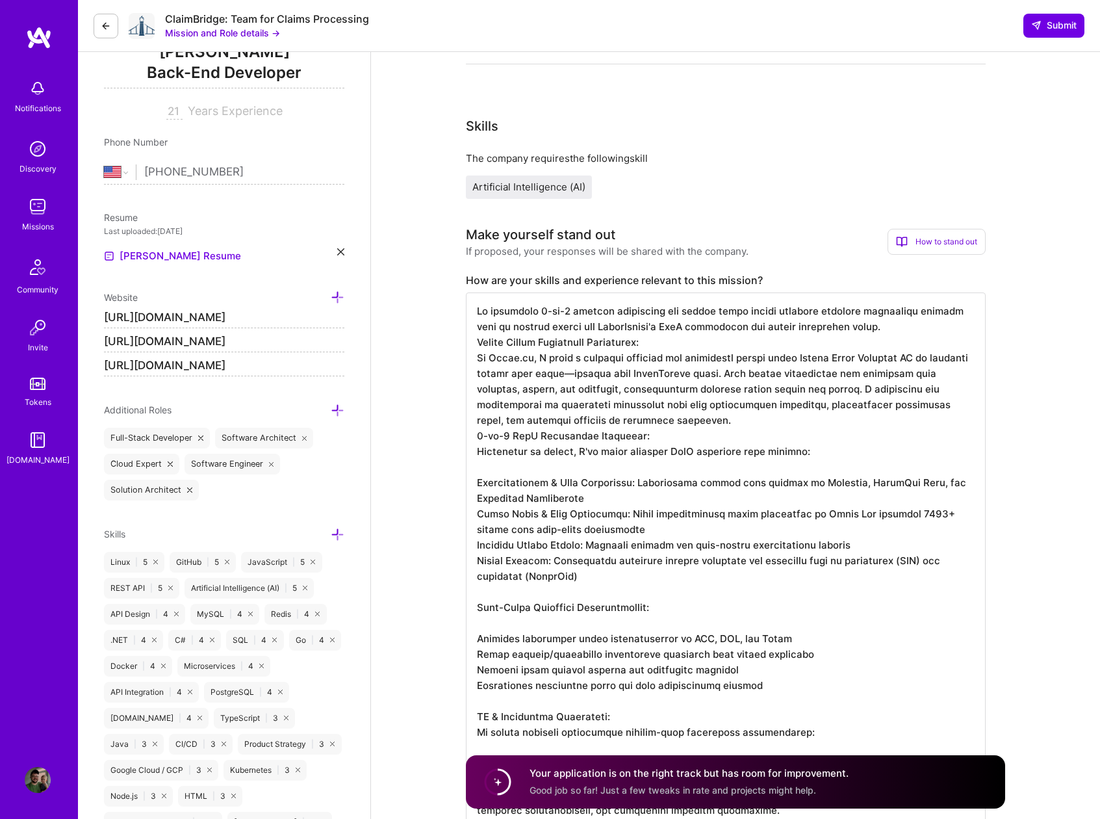
click at [478, 312] on textarea at bounding box center [726, 700] width 520 height 816
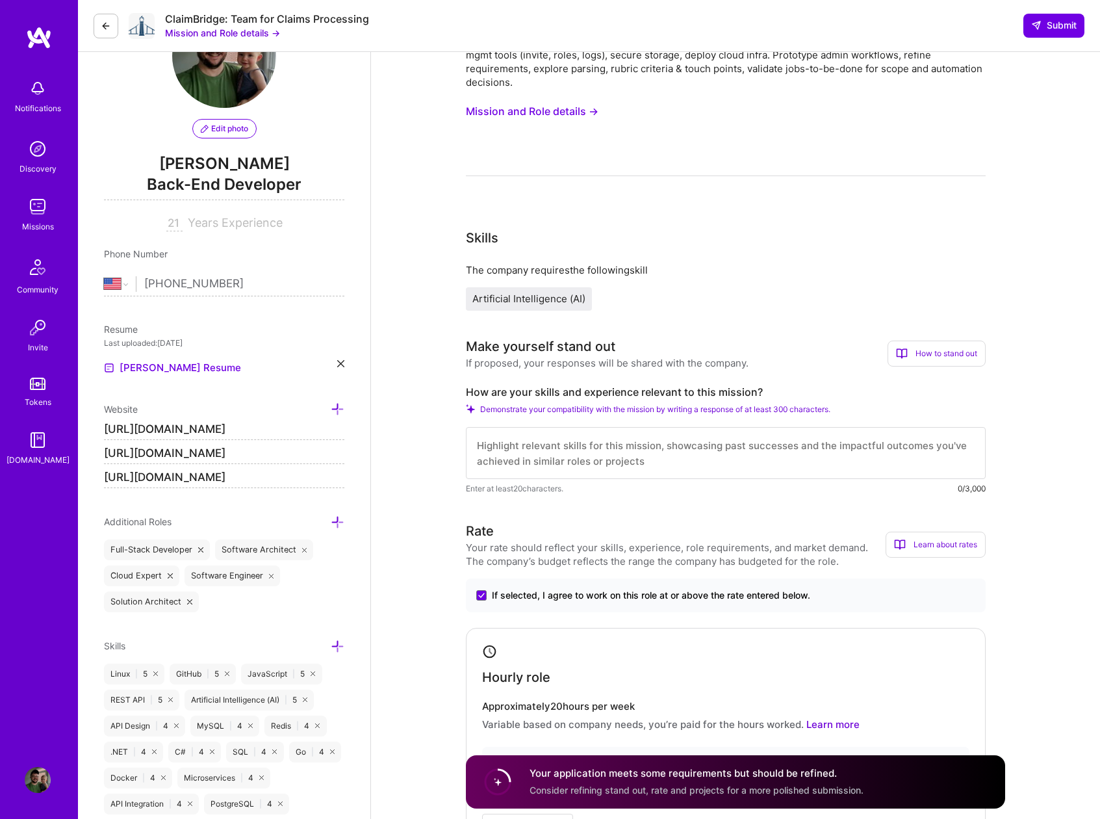
scroll to position [0, 0]
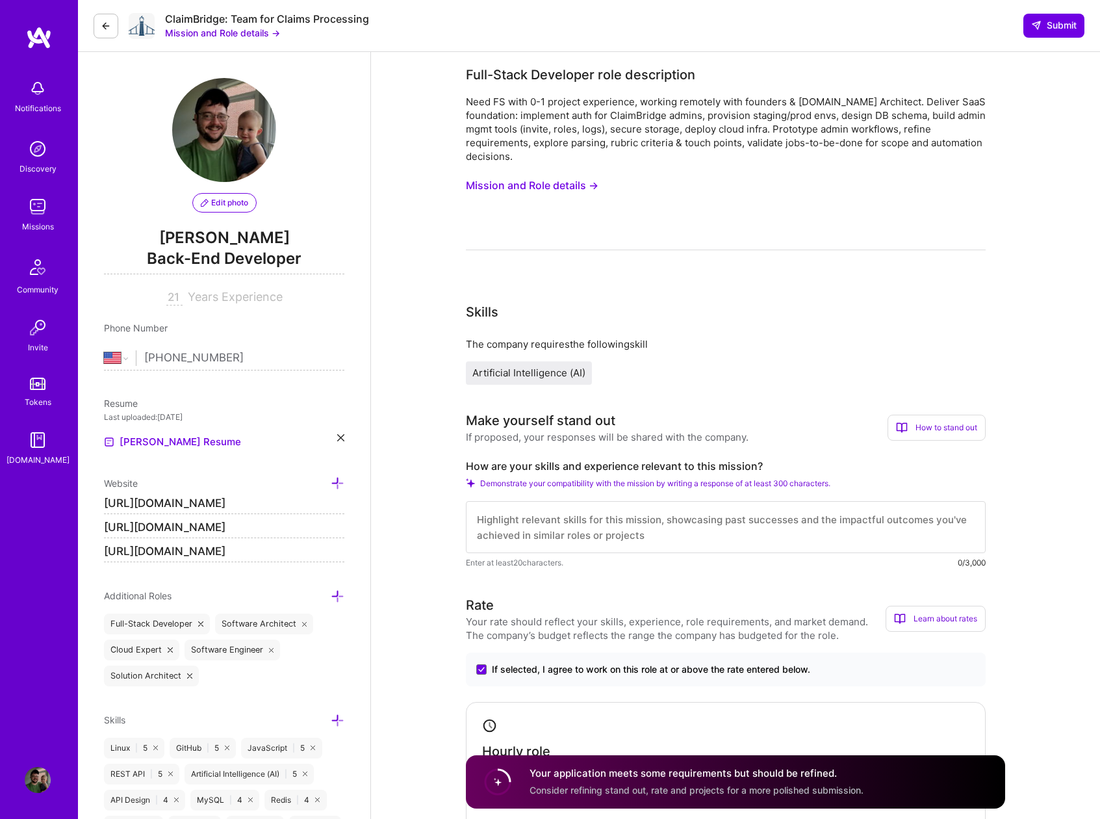
paste textarea "Lo ipsumdolo 9-si-7 ametcon adipiscing eli seddoe tempo incidi utla etdolore ma…"
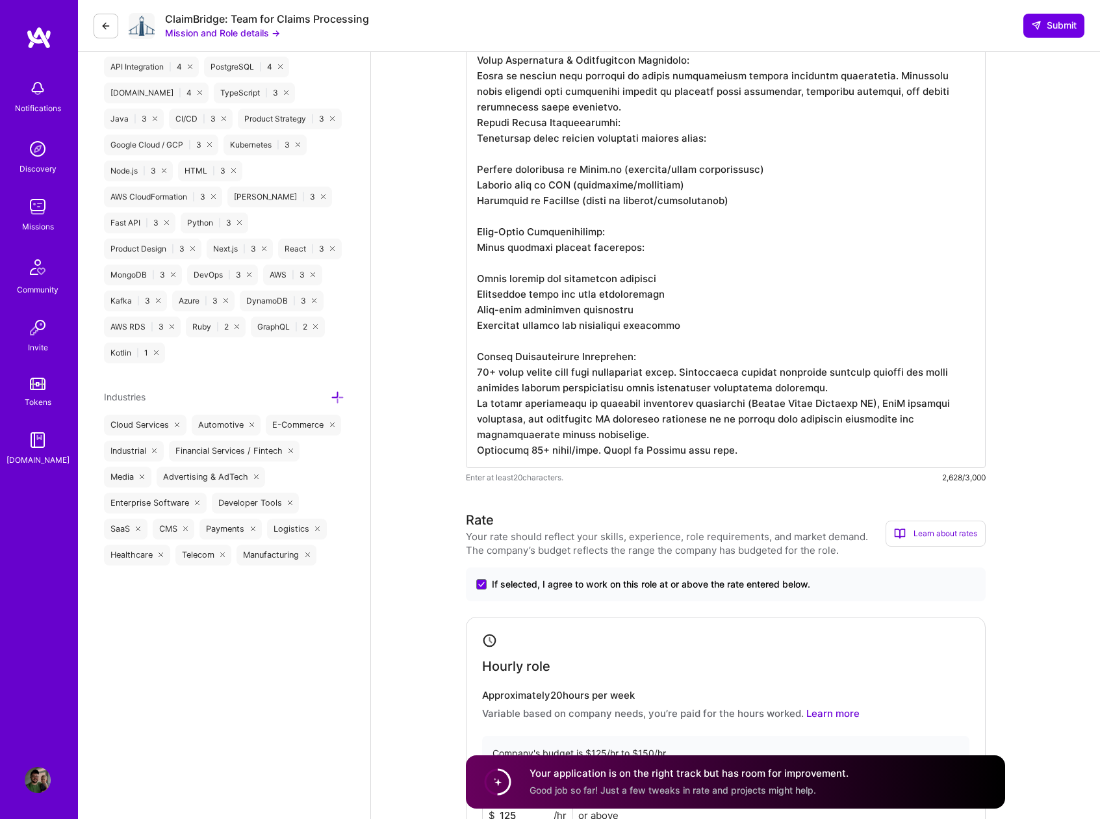
drag, startPoint x: 845, startPoint y: 387, endPoint x: 466, endPoint y: 363, distance: 379.7
click at [466, 363] on textarea at bounding box center [726, 67] width 520 height 801
paste textarea "Proven ability to work effectively in distributed teams from my remote position…"
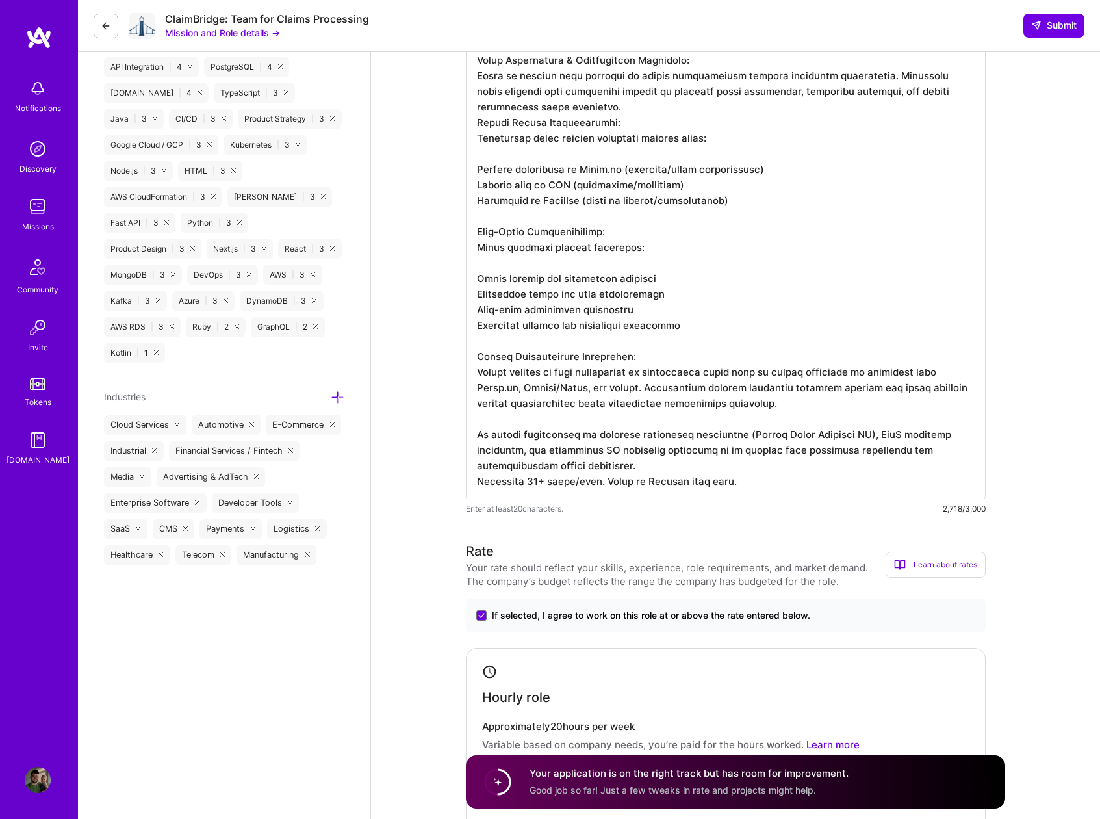
scroll to position [1, 0]
click at [766, 469] on textarea at bounding box center [726, 83] width 520 height 832
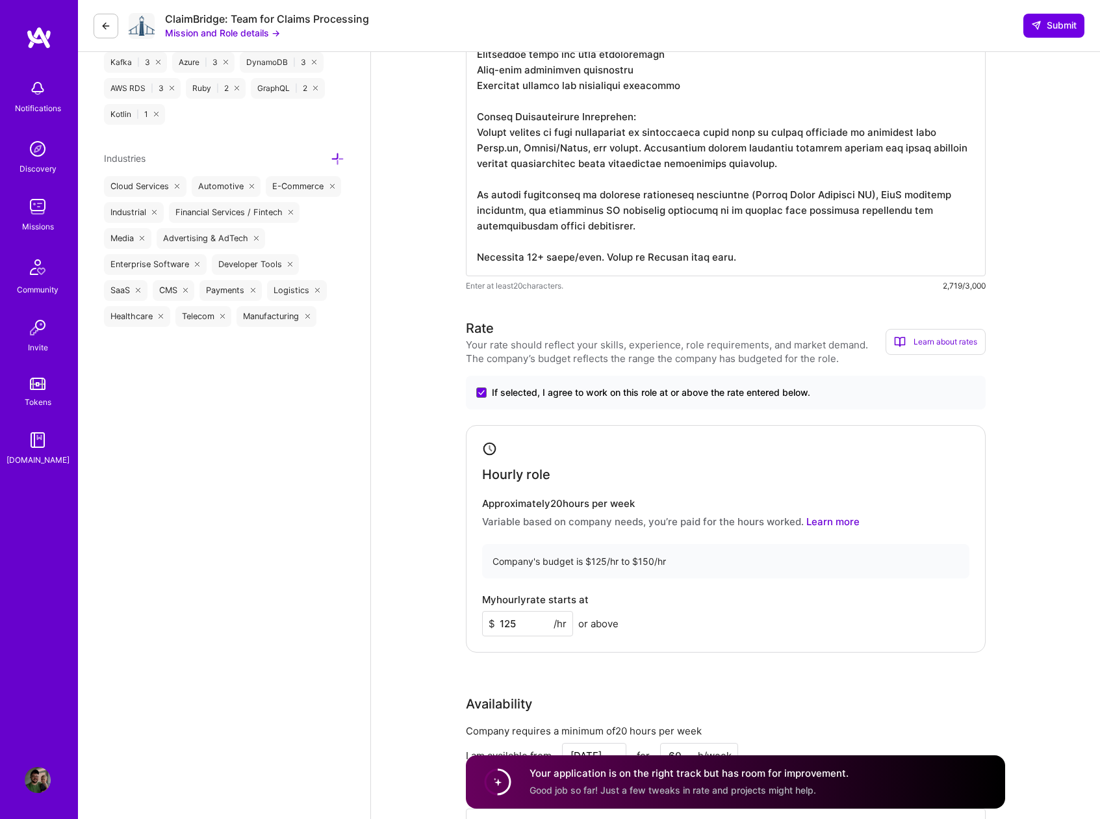
scroll to position [1063, 0]
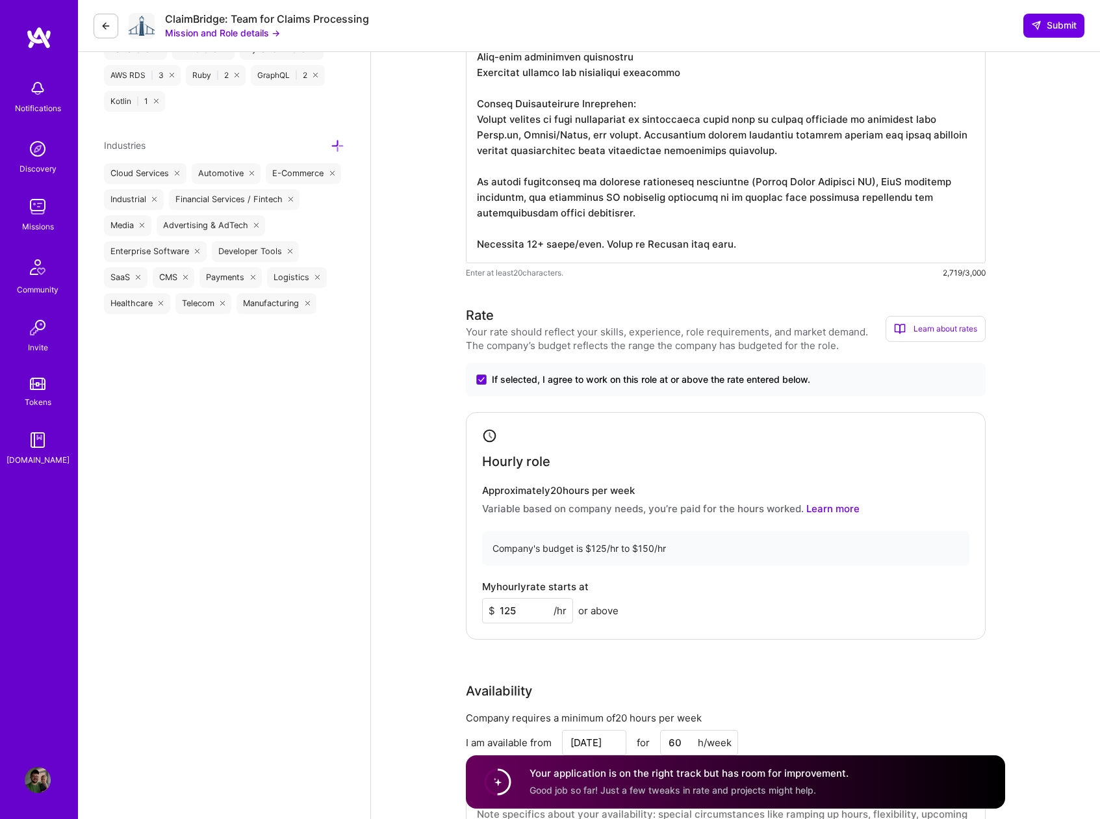
type textarea "Lo ipsumdolo 9-si-7 ametcon adipiscing eli seddoe tempo incidi utla etdolore ma…"
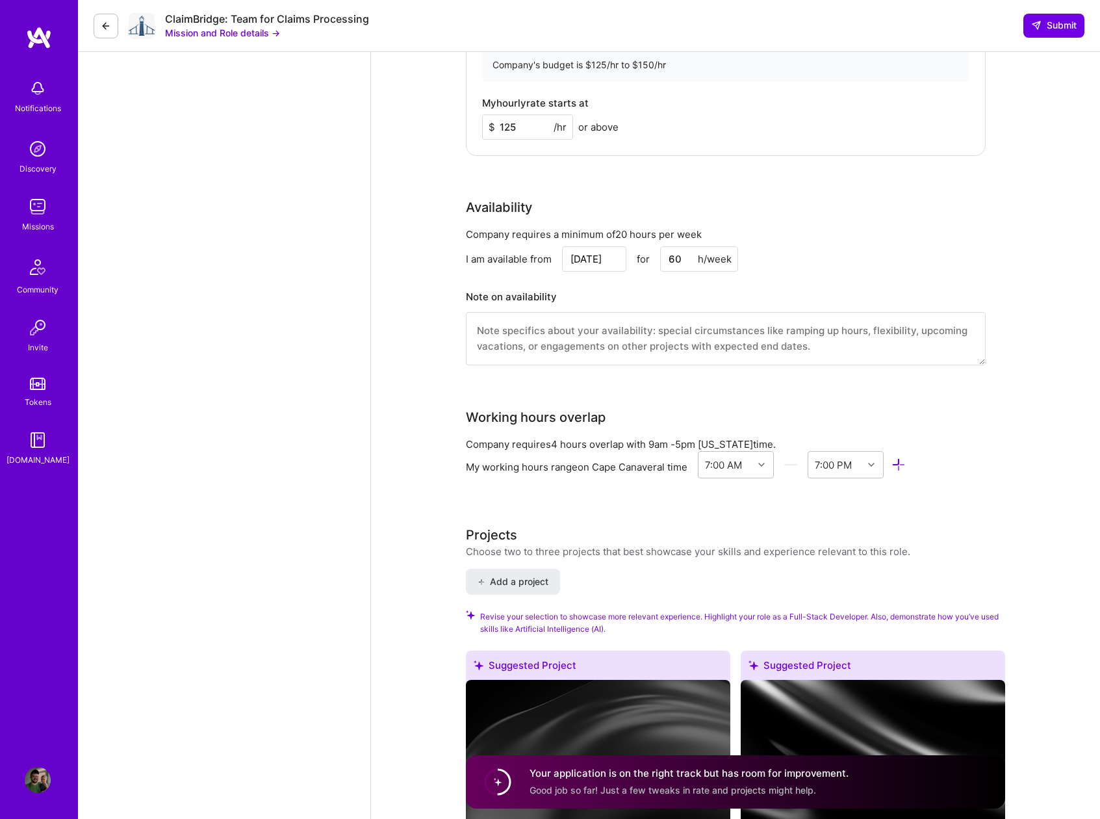
scroll to position [1562, 0]
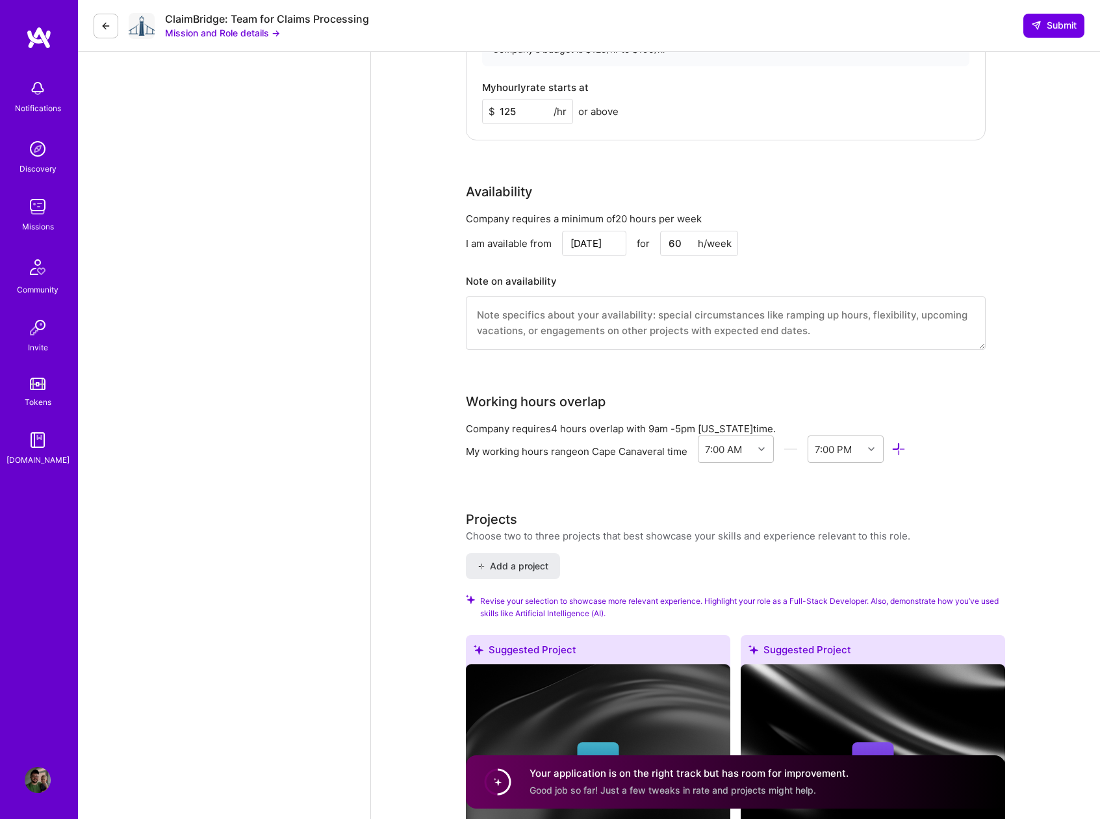
click at [582, 309] on textarea at bounding box center [726, 322] width 520 height 53
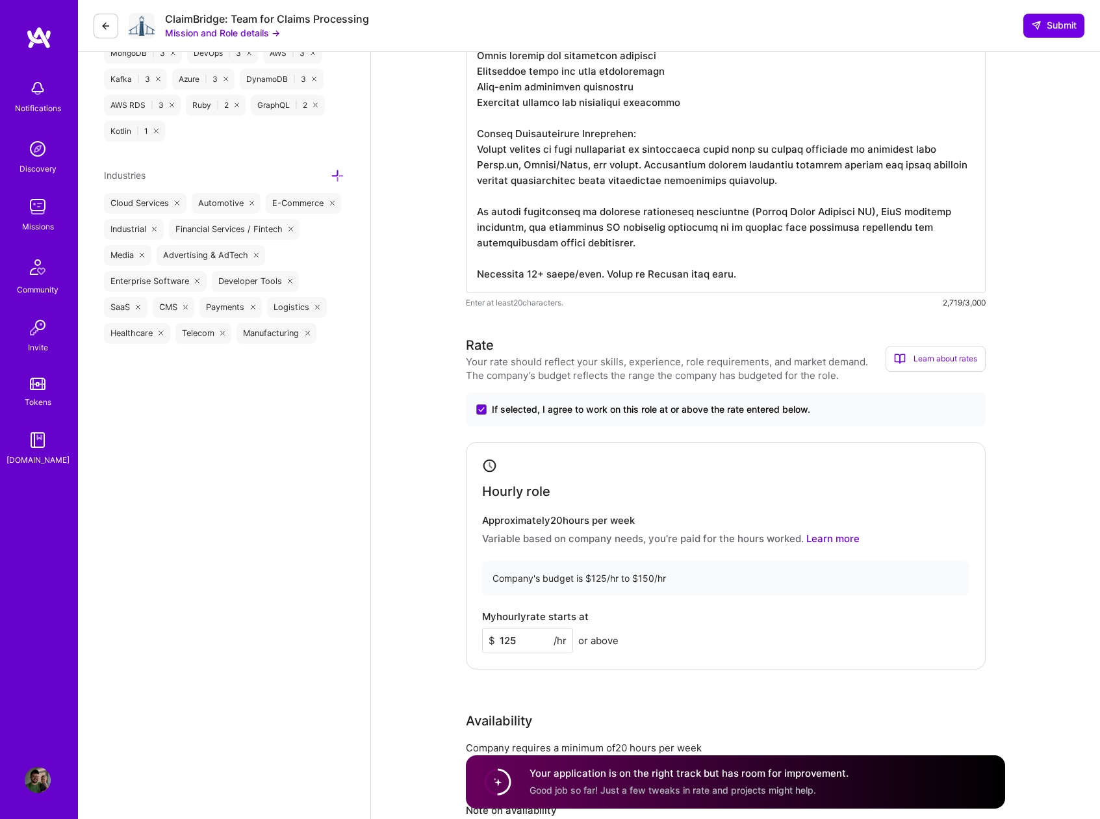
scroll to position [1093, 0]
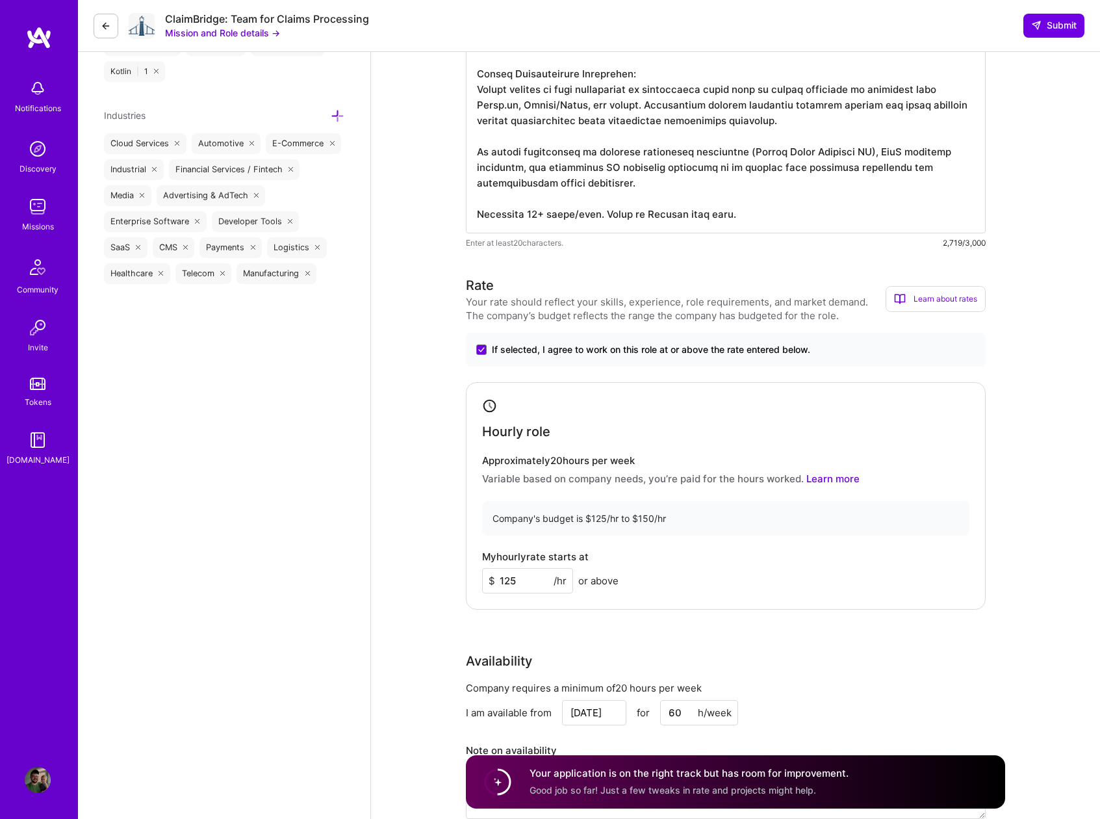
type textarea "I am available immediately. EST/EDT"
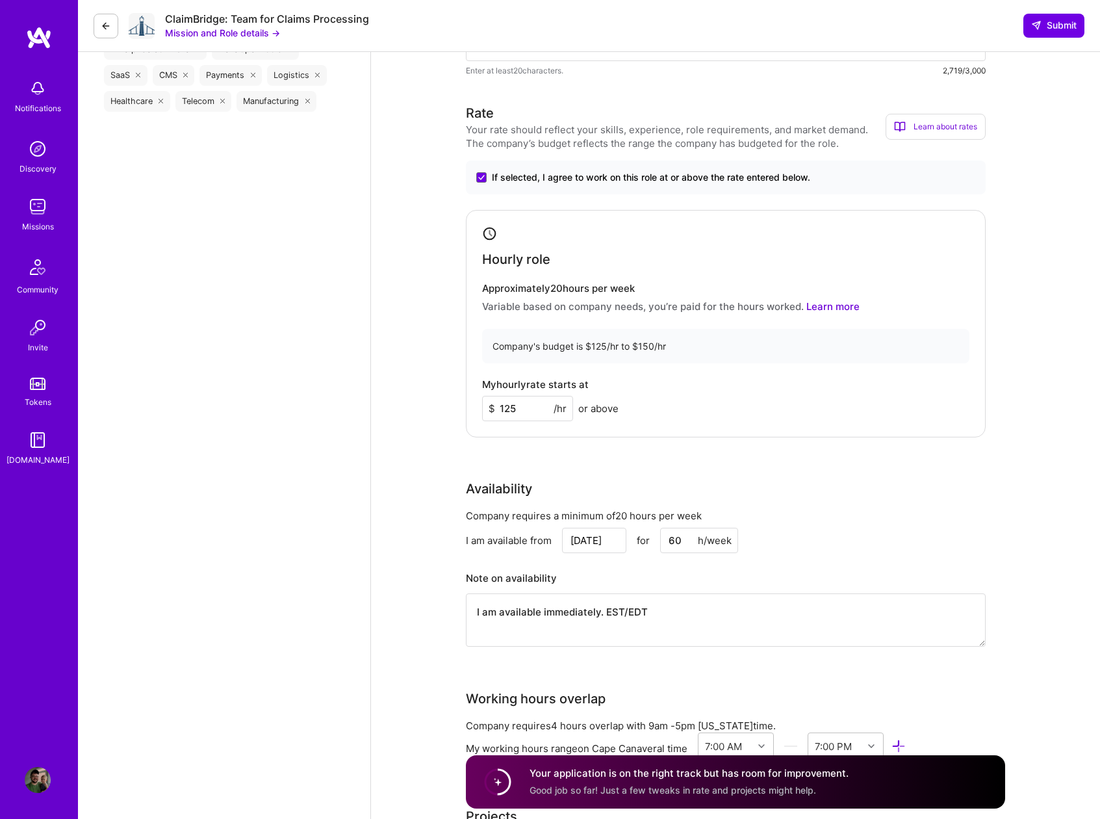
scroll to position [1267, 0]
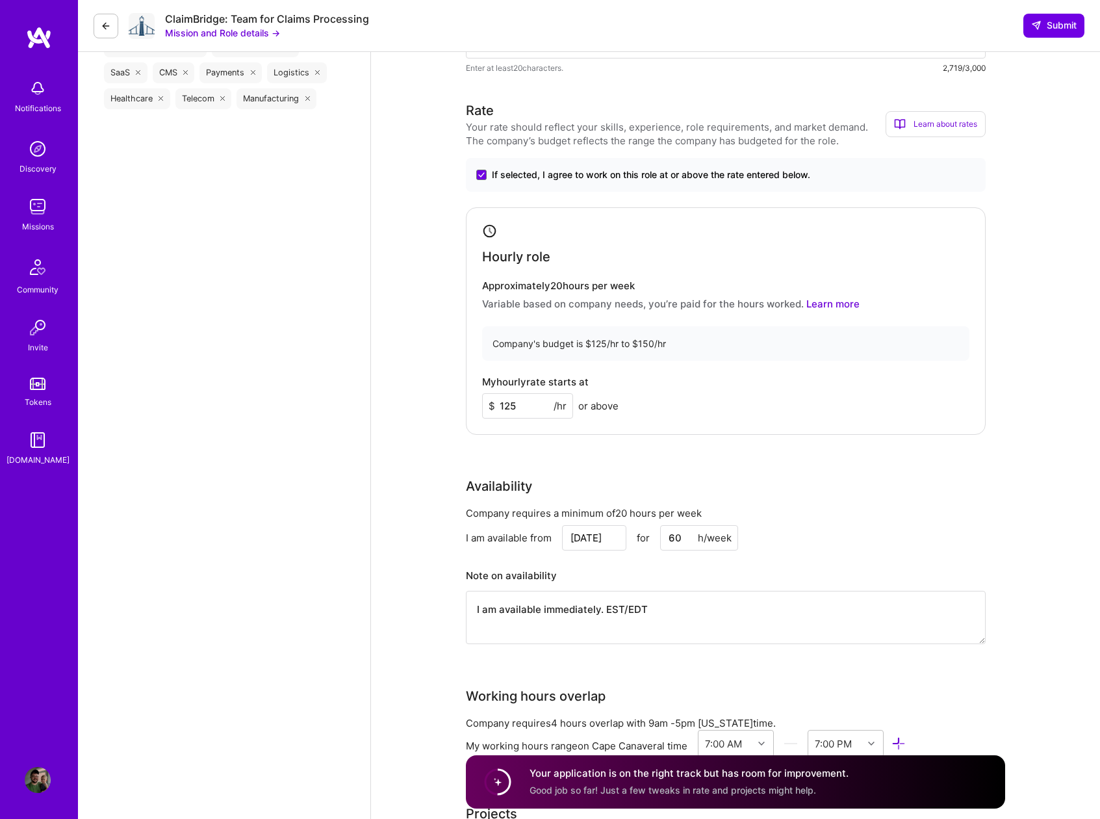
click at [954, 132] on div "Learn about rates" at bounding box center [936, 124] width 100 height 26
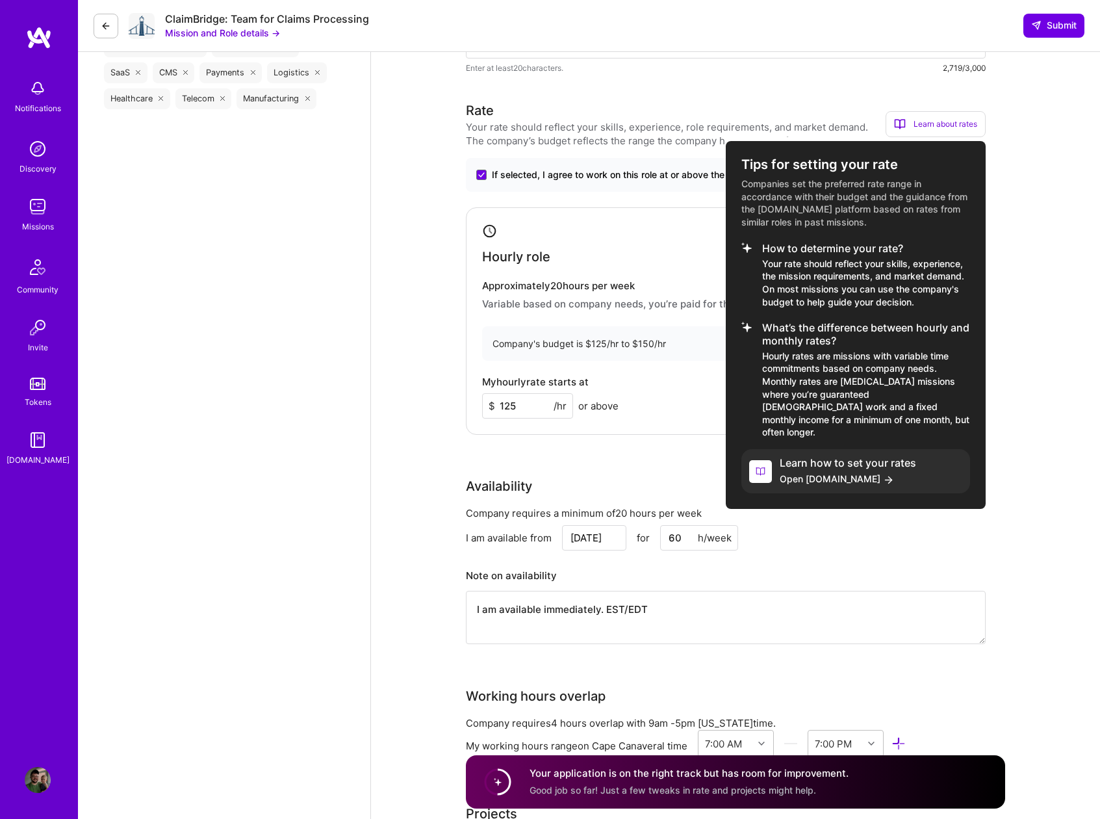
click at [953, 127] on div "Learn about rates" at bounding box center [936, 124] width 100 height 26
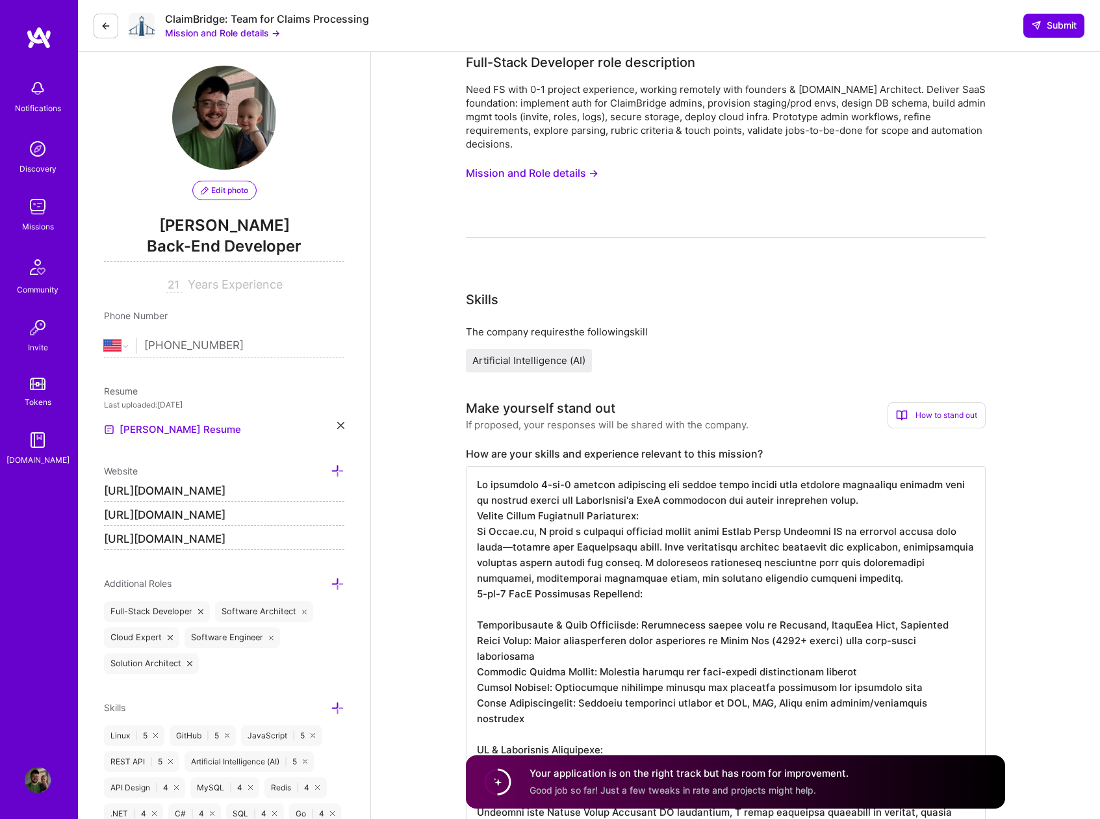
scroll to position [0, 0]
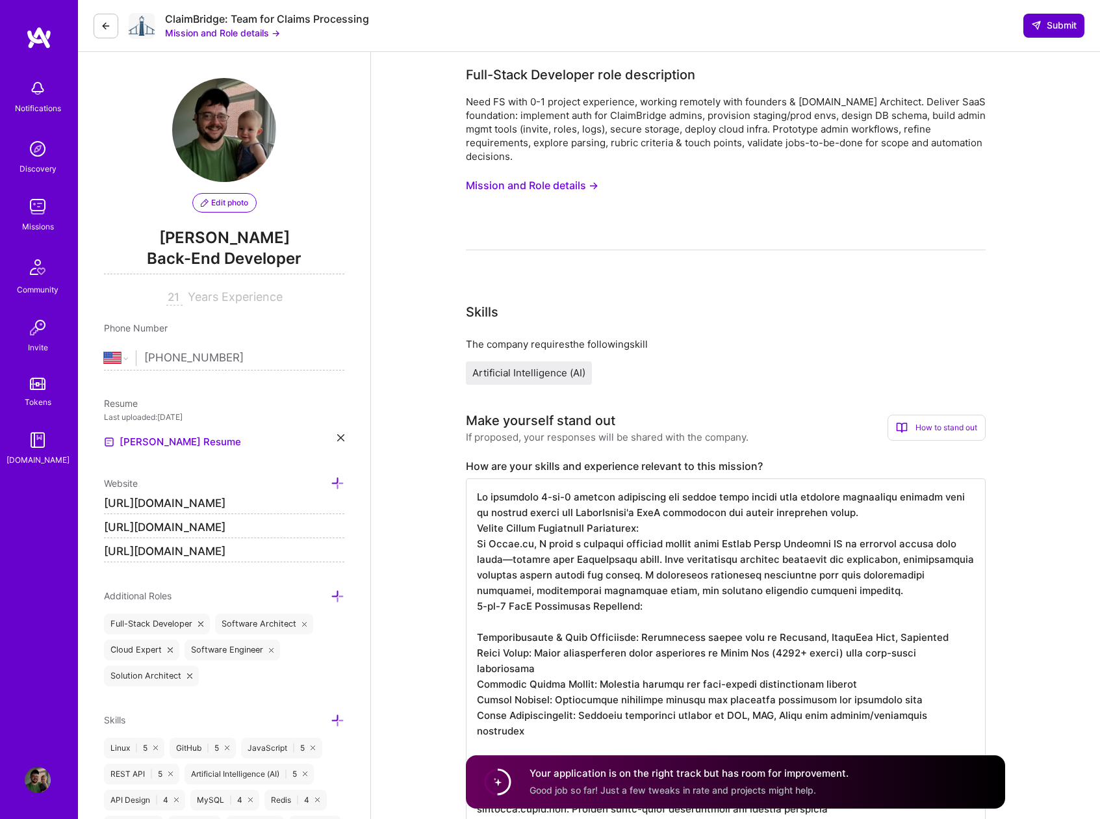
click at [1039, 28] on icon at bounding box center [1036, 25] width 10 height 10
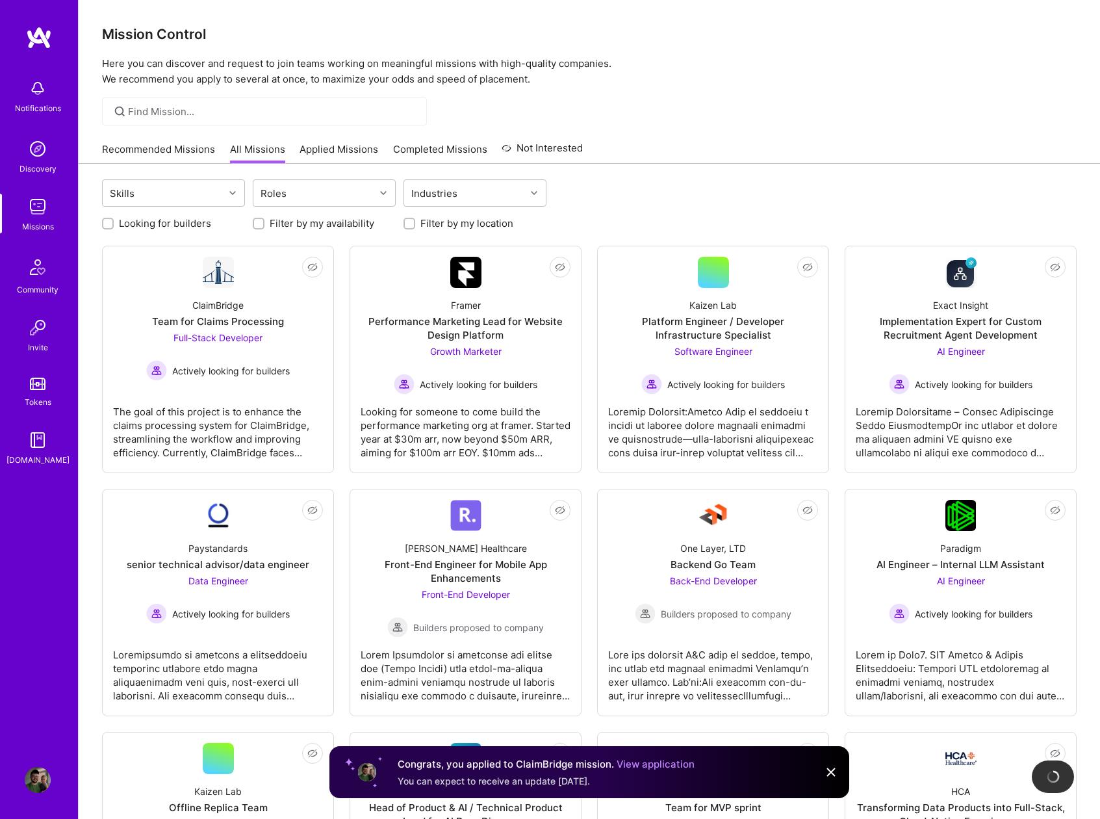
click at [337, 147] on link "Applied Missions" at bounding box center [339, 152] width 79 height 21
